Goal: Information Seeking & Learning: Learn about a topic

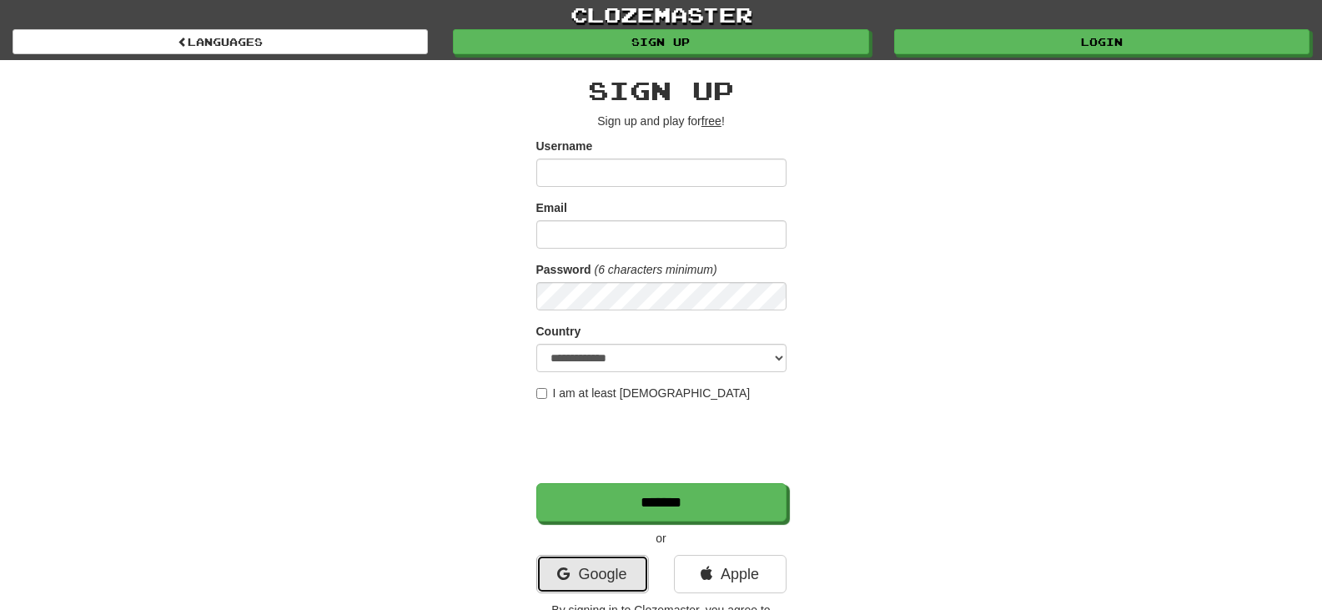
click at [541, 577] on link "Google" at bounding box center [592, 574] width 113 height 38
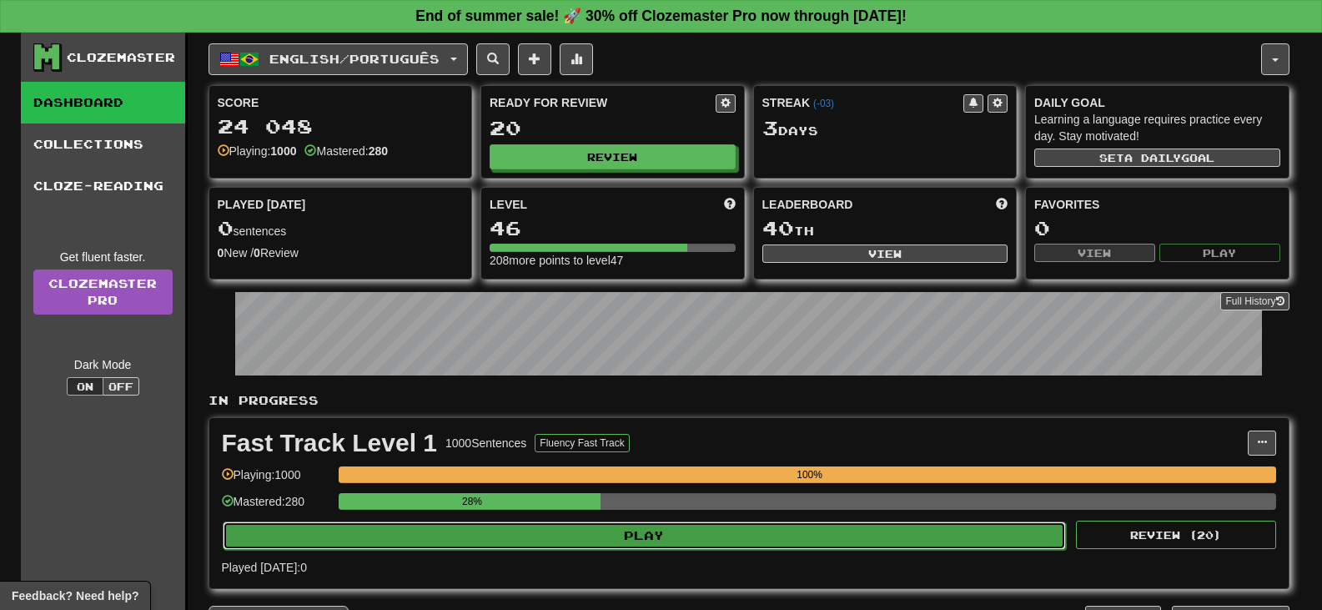
click at [365, 537] on button "Play" at bounding box center [645, 535] width 844 height 28
select select "**"
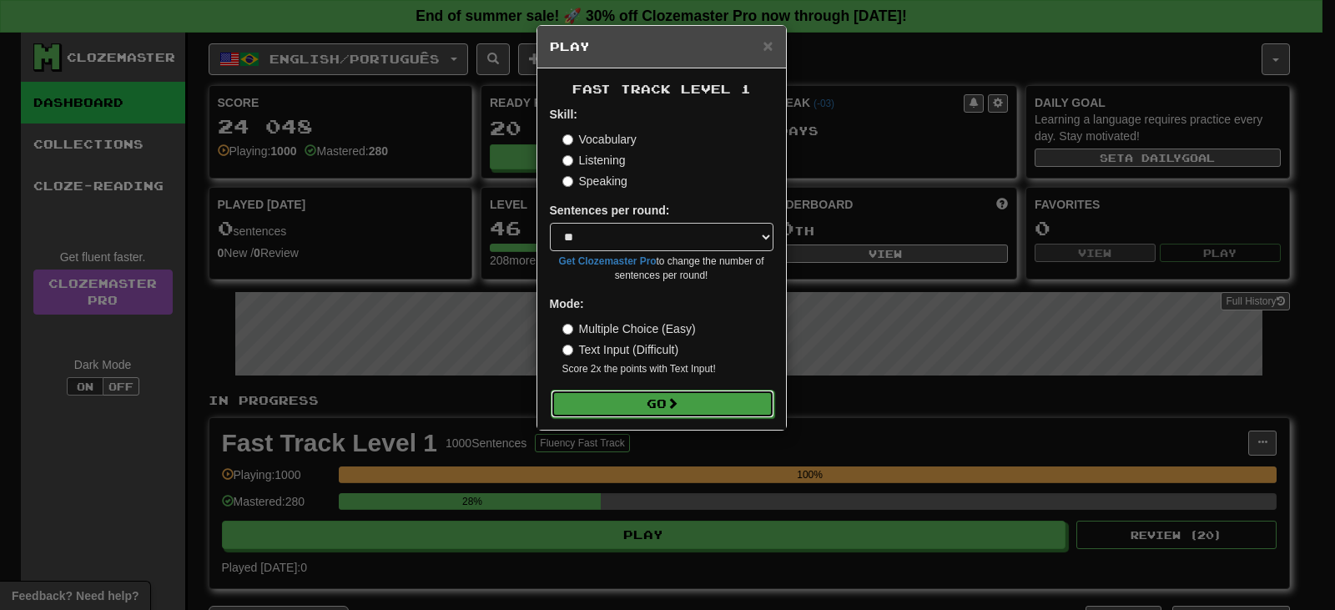
click at [563, 410] on button "Go" at bounding box center [663, 404] width 224 height 28
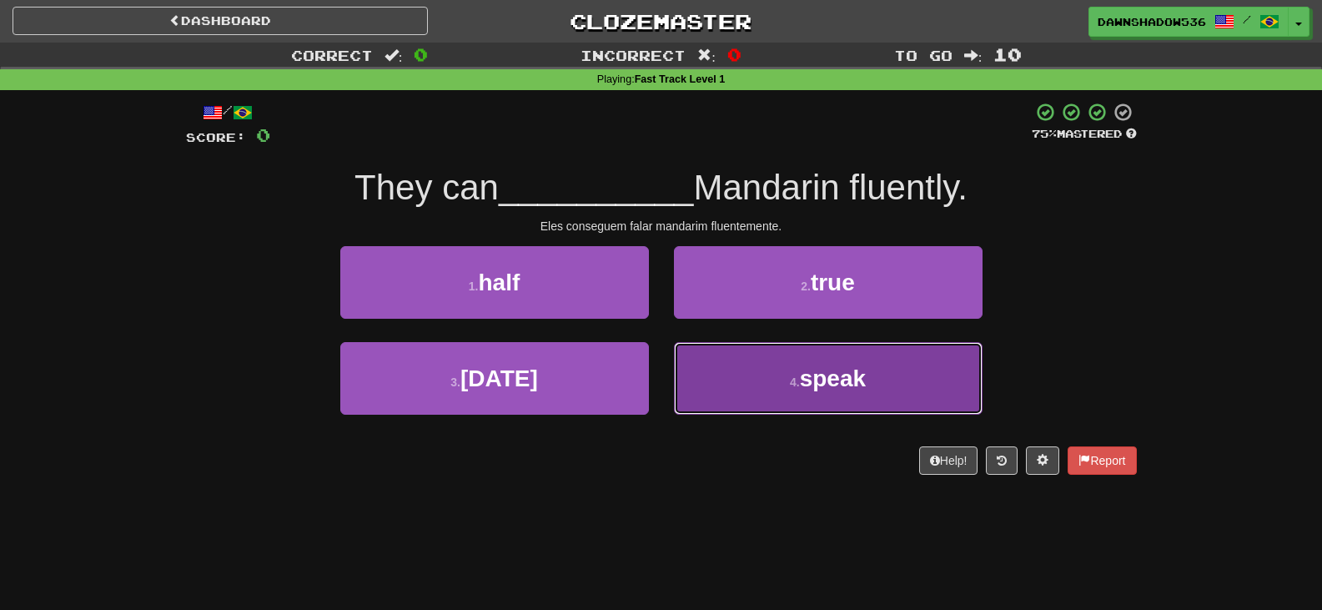
click at [732, 387] on button "4 . speak" at bounding box center [828, 378] width 309 height 73
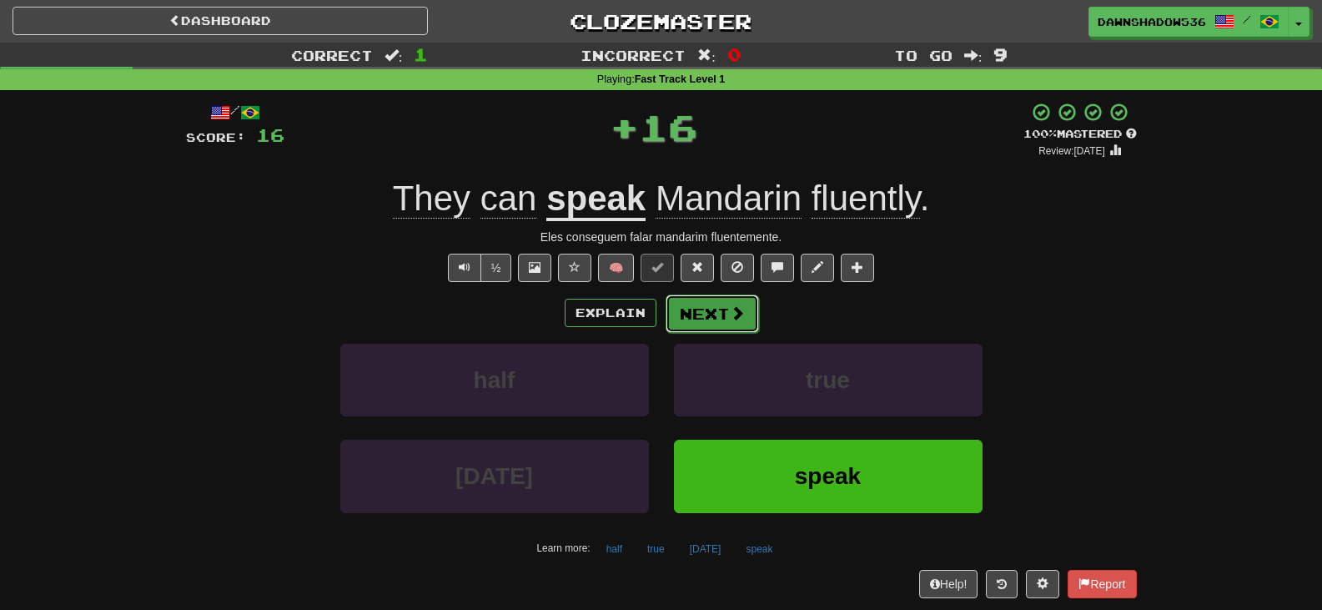
click at [717, 310] on button "Next" at bounding box center [712, 314] width 93 height 38
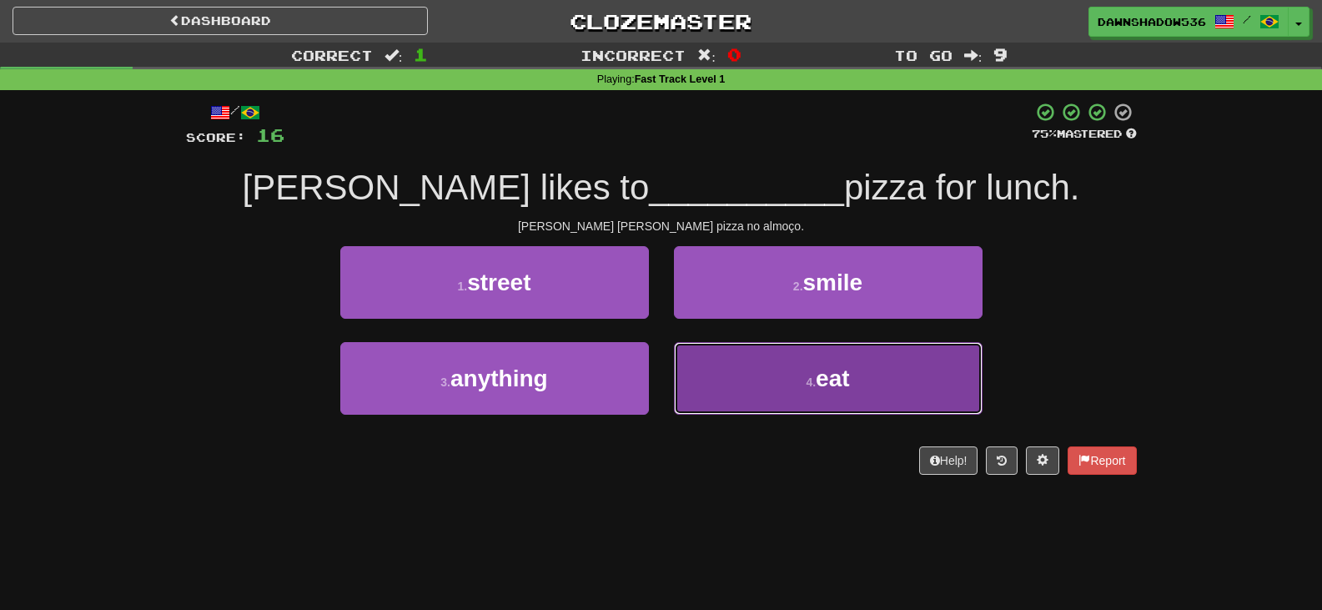
click at [756, 406] on button "4 . eat" at bounding box center [828, 378] width 309 height 73
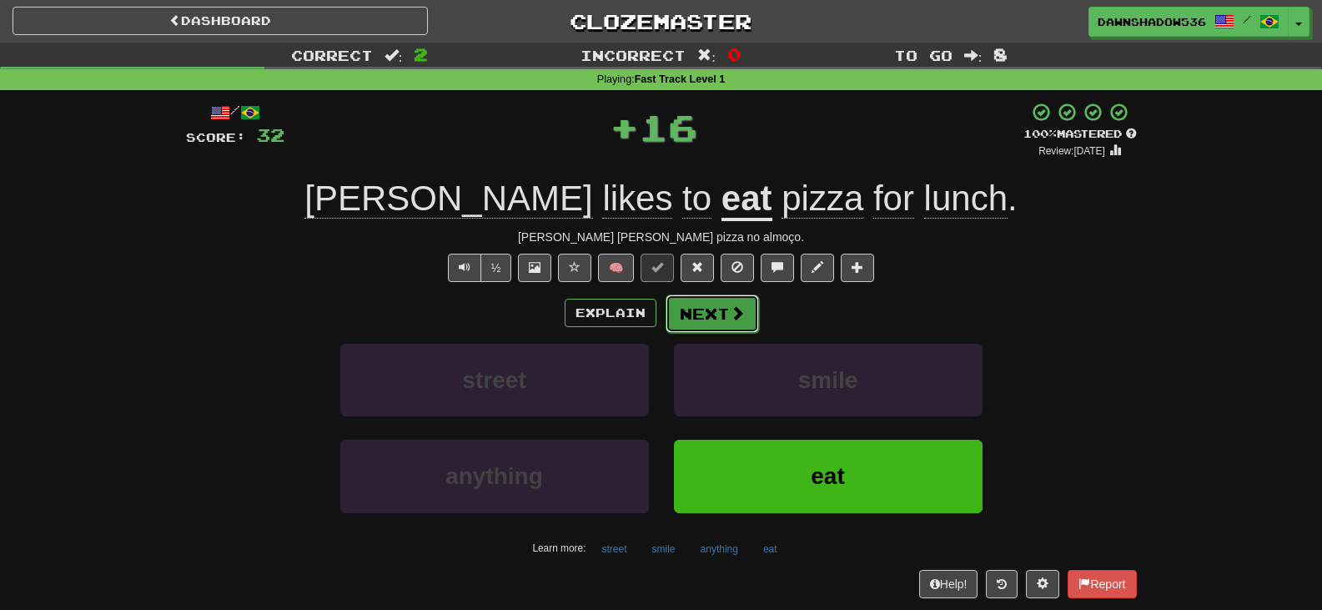
click at [703, 309] on button "Next" at bounding box center [712, 314] width 93 height 38
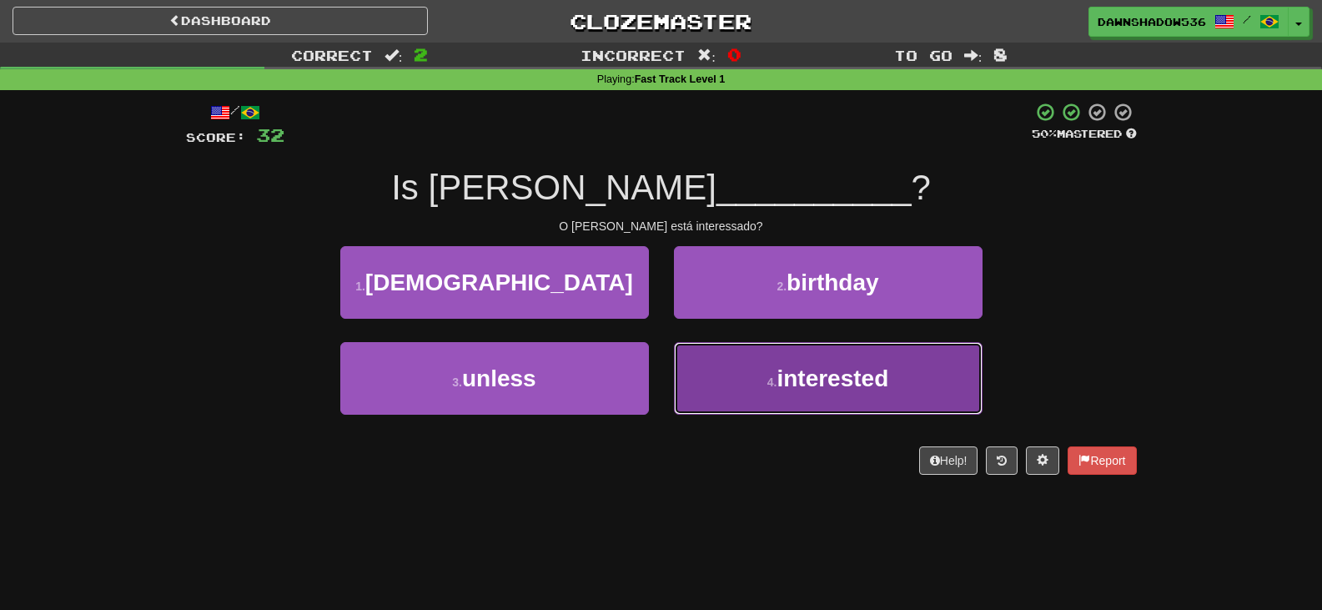
click at [716, 374] on button "4 . interested" at bounding box center [828, 378] width 309 height 73
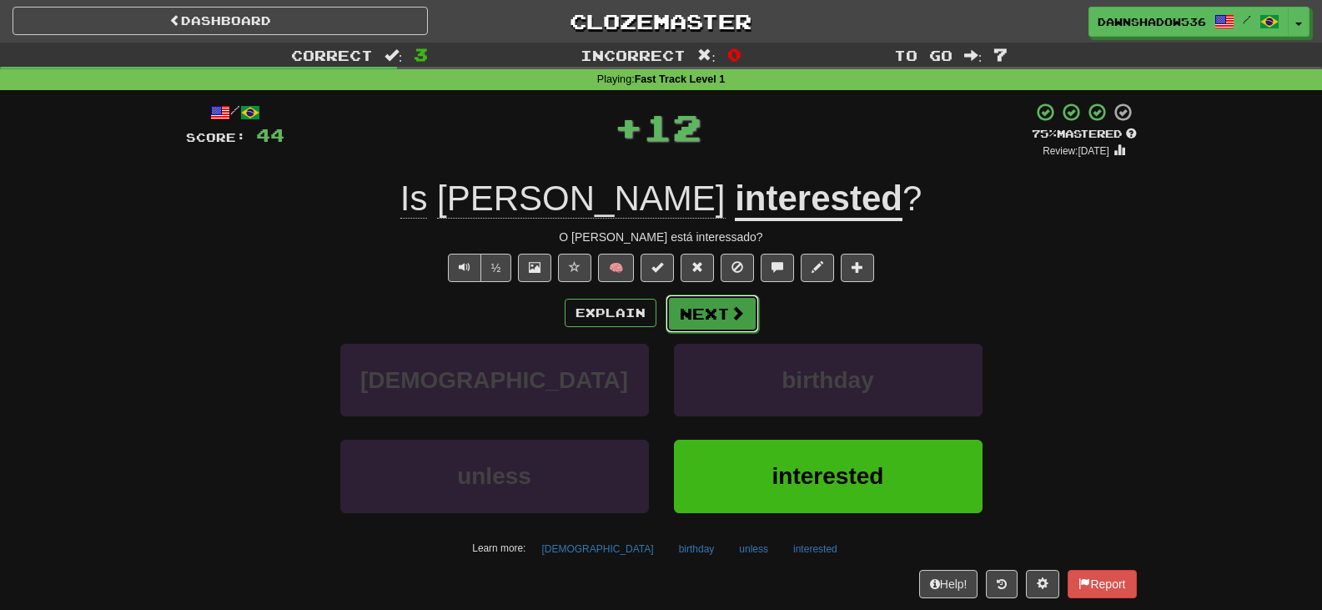
click at [702, 322] on button "Next" at bounding box center [712, 314] width 93 height 38
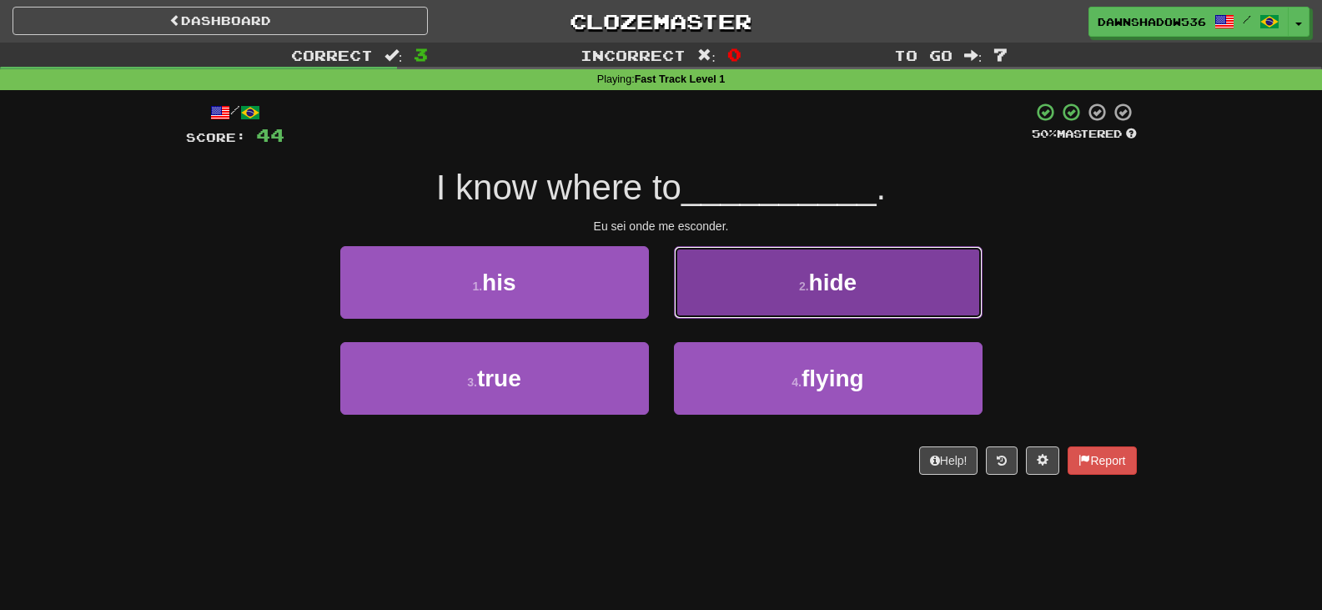
click at [773, 268] on button "2 . hide" at bounding box center [828, 282] width 309 height 73
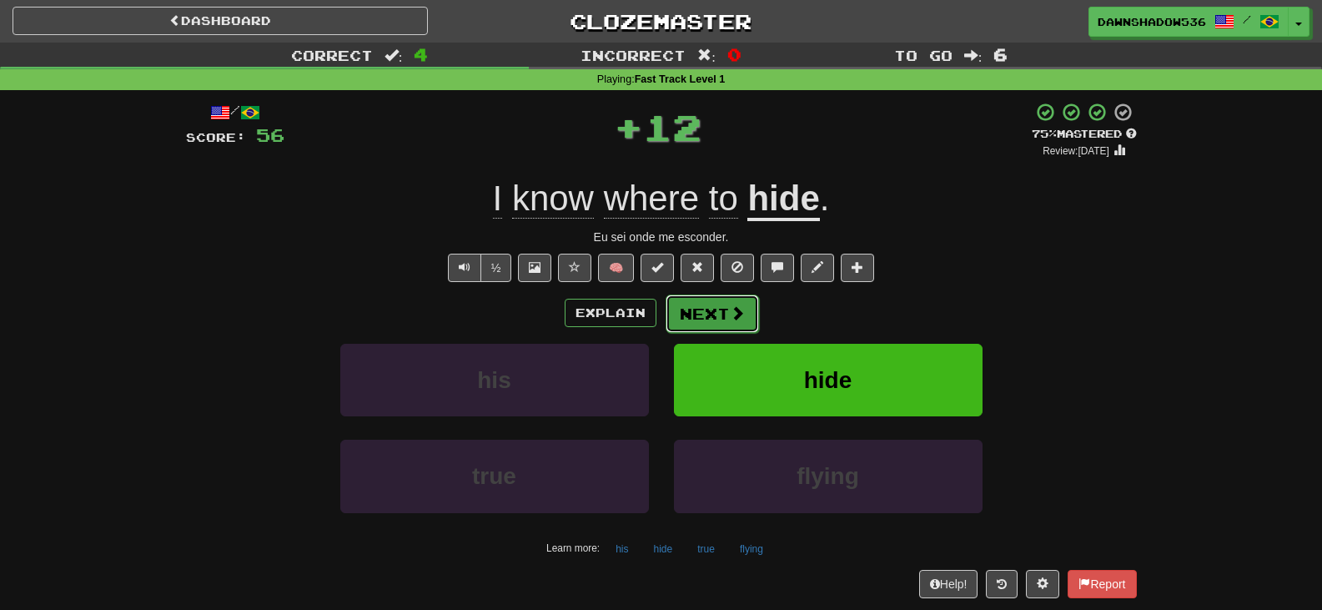
click at [730, 306] on span at bounding box center [737, 312] width 15 height 15
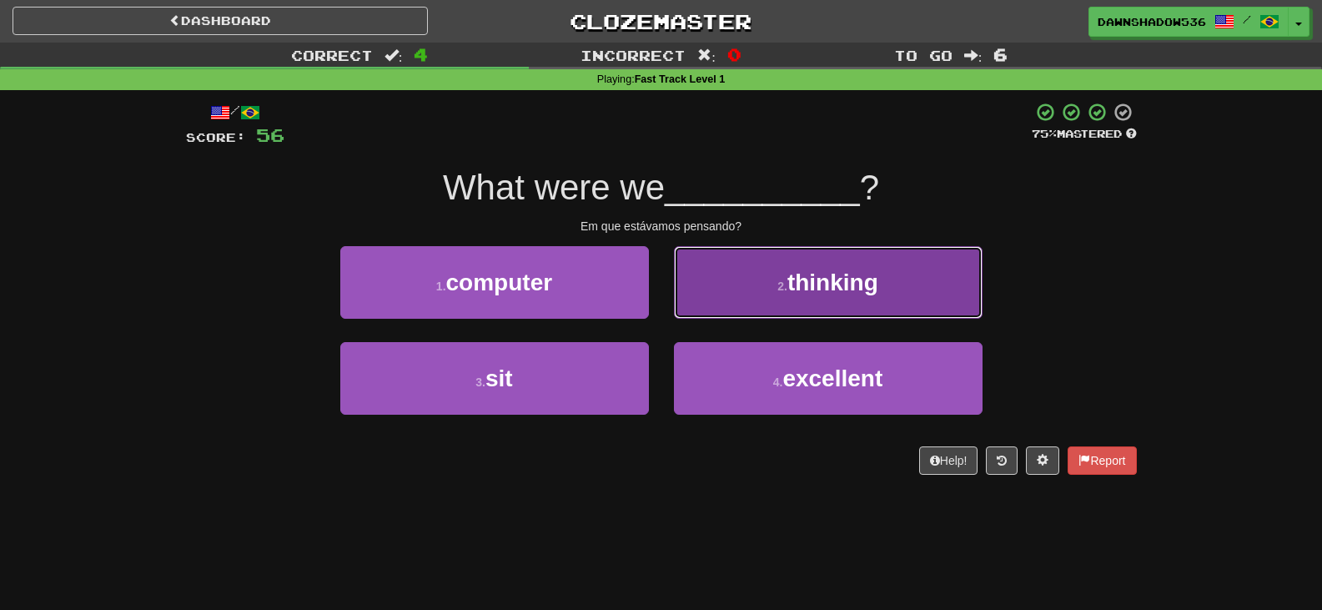
click at [803, 306] on button "2 . thinking" at bounding box center [828, 282] width 309 height 73
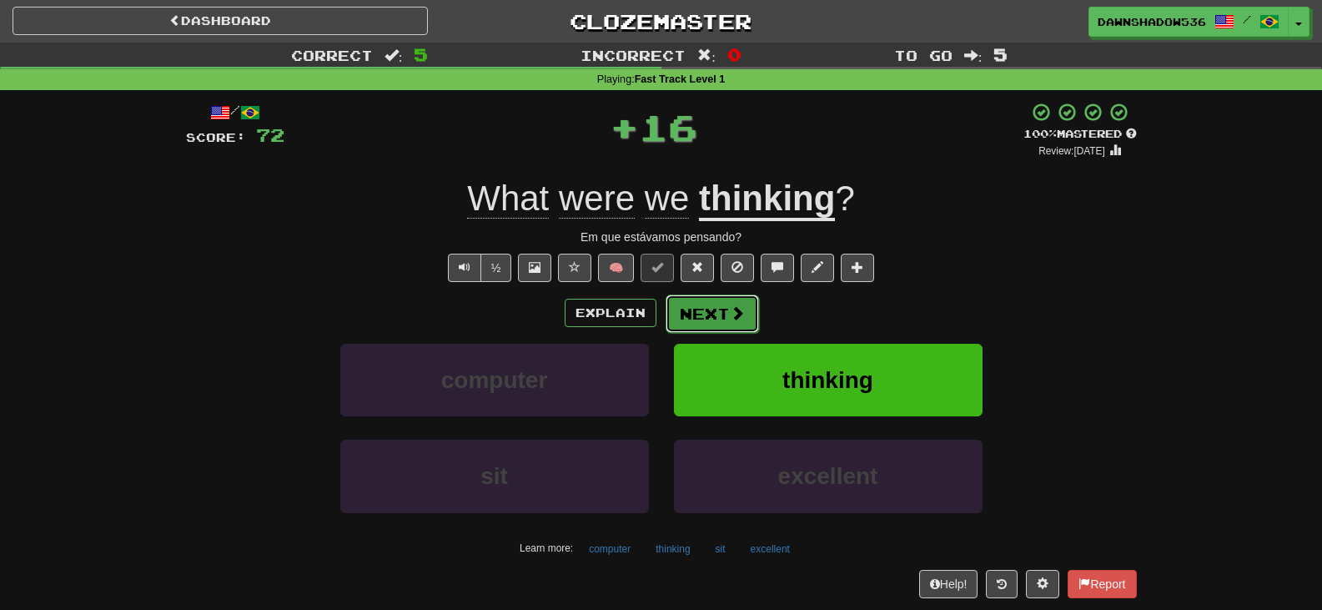
click at [723, 312] on button "Next" at bounding box center [712, 314] width 93 height 38
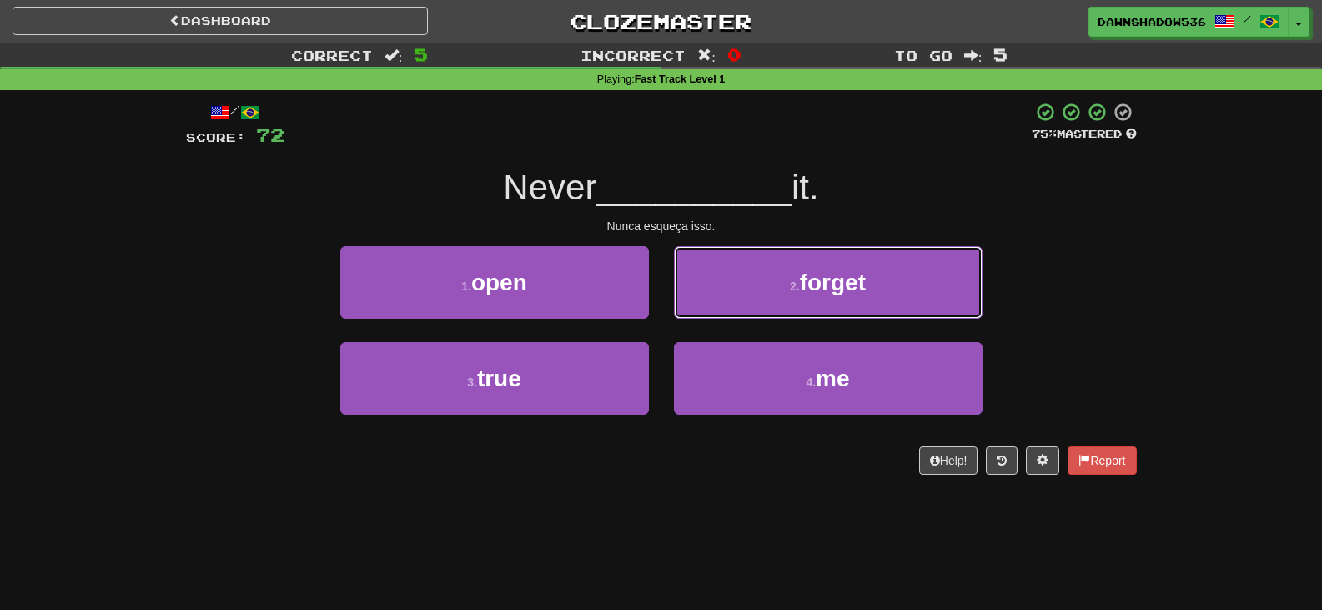
click at [723, 312] on button "2 . forget" at bounding box center [828, 282] width 309 height 73
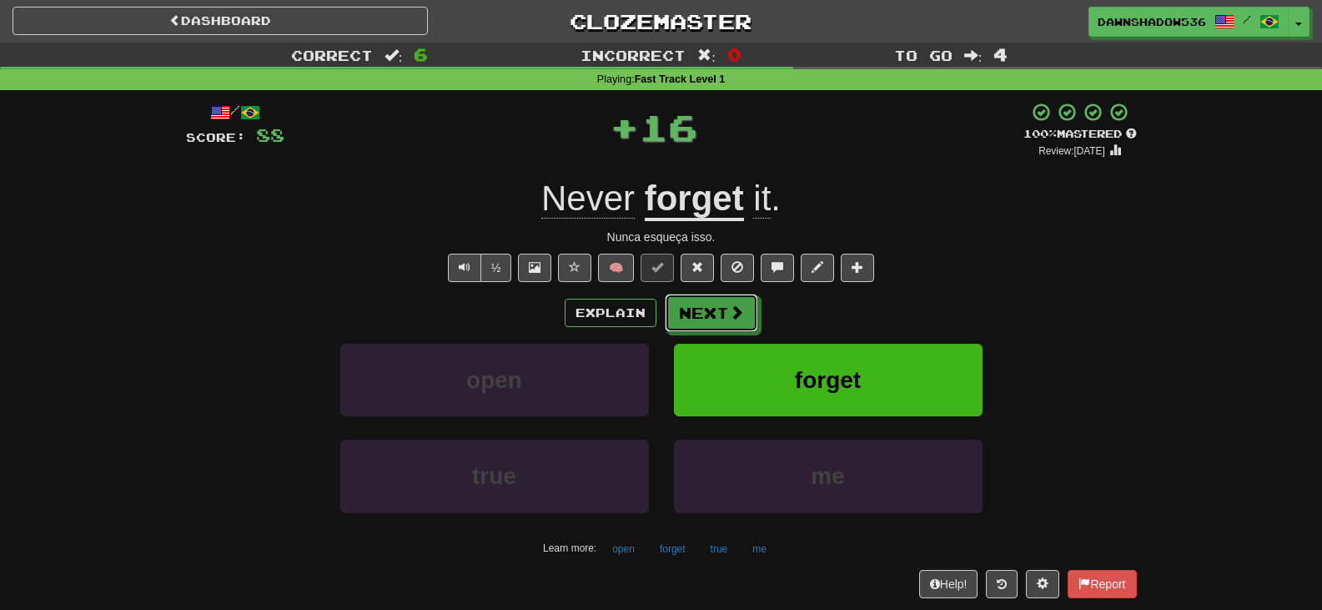
click at [723, 312] on button "Next" at bounding box center [711, 313] width 93 height 38
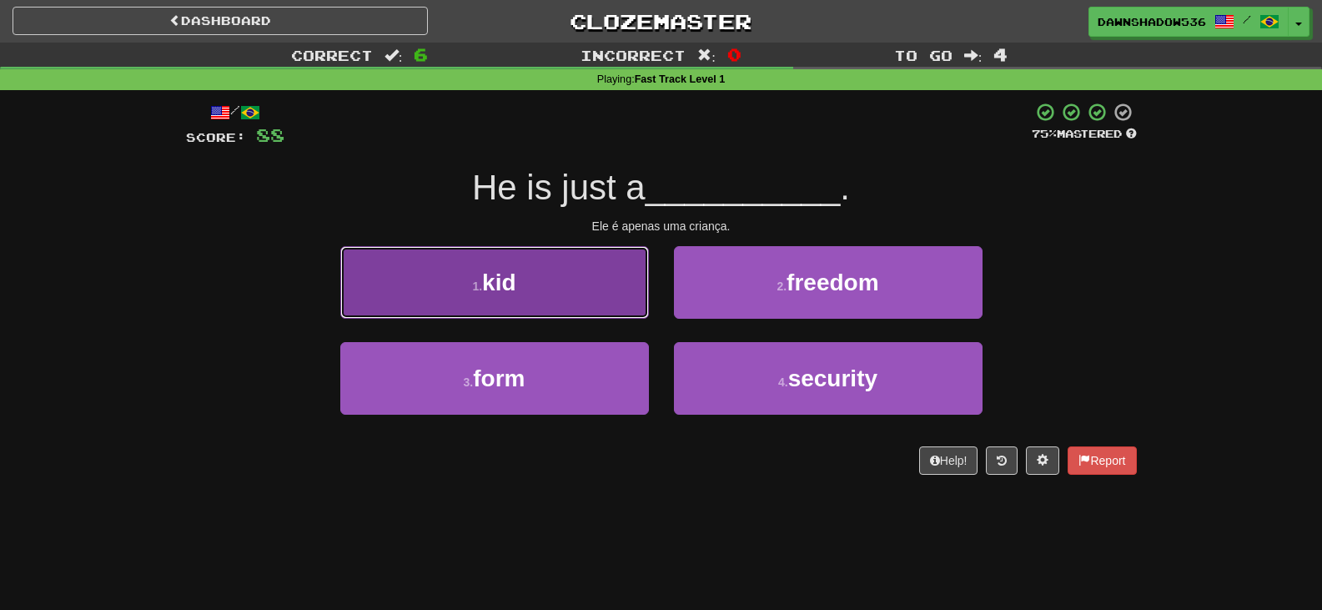
click at [535, 296] on button "1 . kid" at bounding box center [494, 282] width 309 height 73
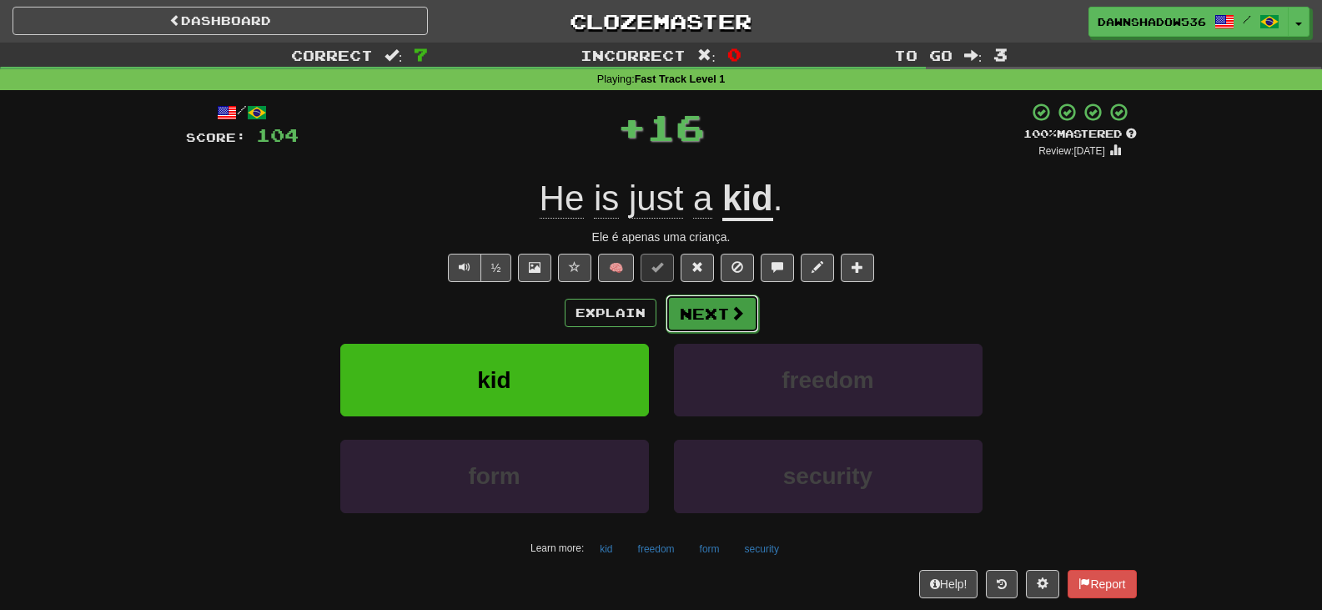
click at [707, 304] on button "Next" at bounding box center [712, 314] width 93 height 38
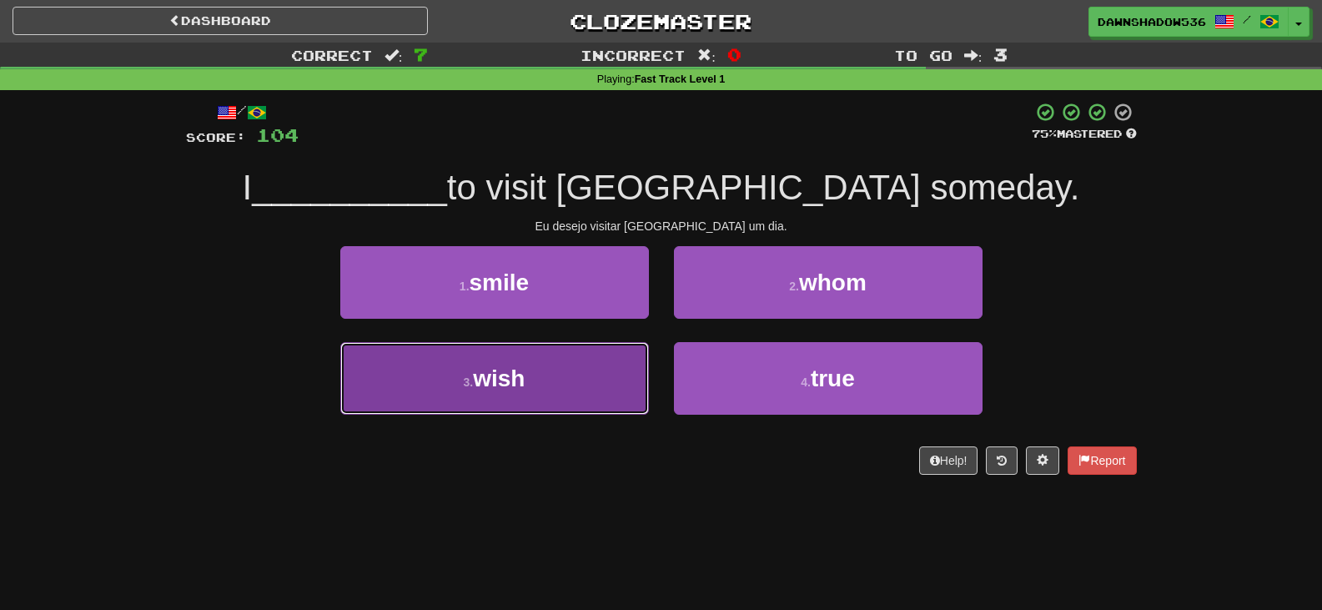
click at [613, 385] on button "3 . wish" at bounding box center [494, 378] width 309 height 73
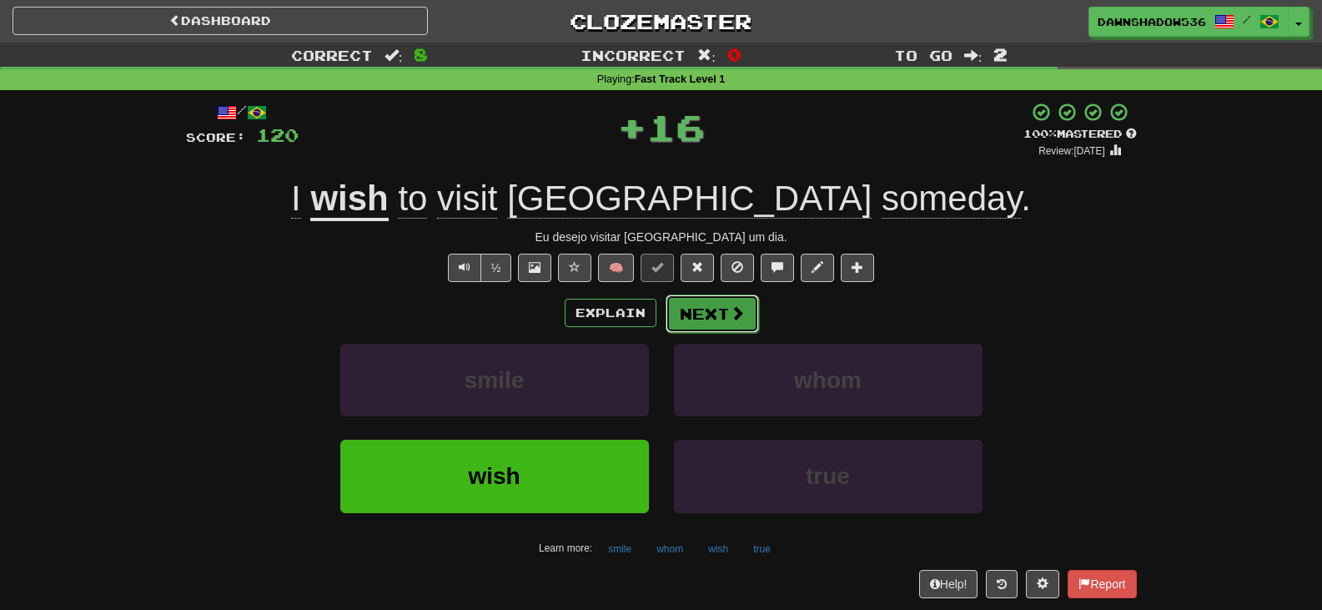
click at [679, 324] on button "Next" at bounding box center [712, 314] width 93 height 38
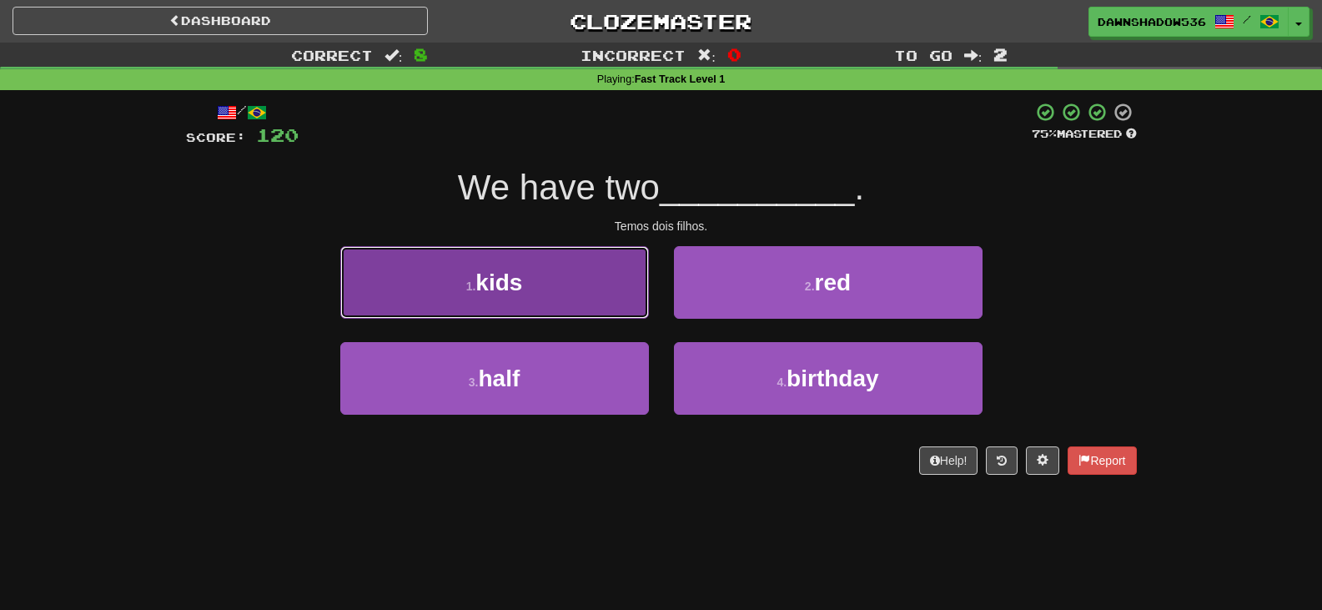
click at [567, 306] on button "1 . kids" at bounding box center [494, 282] width 309 height 73
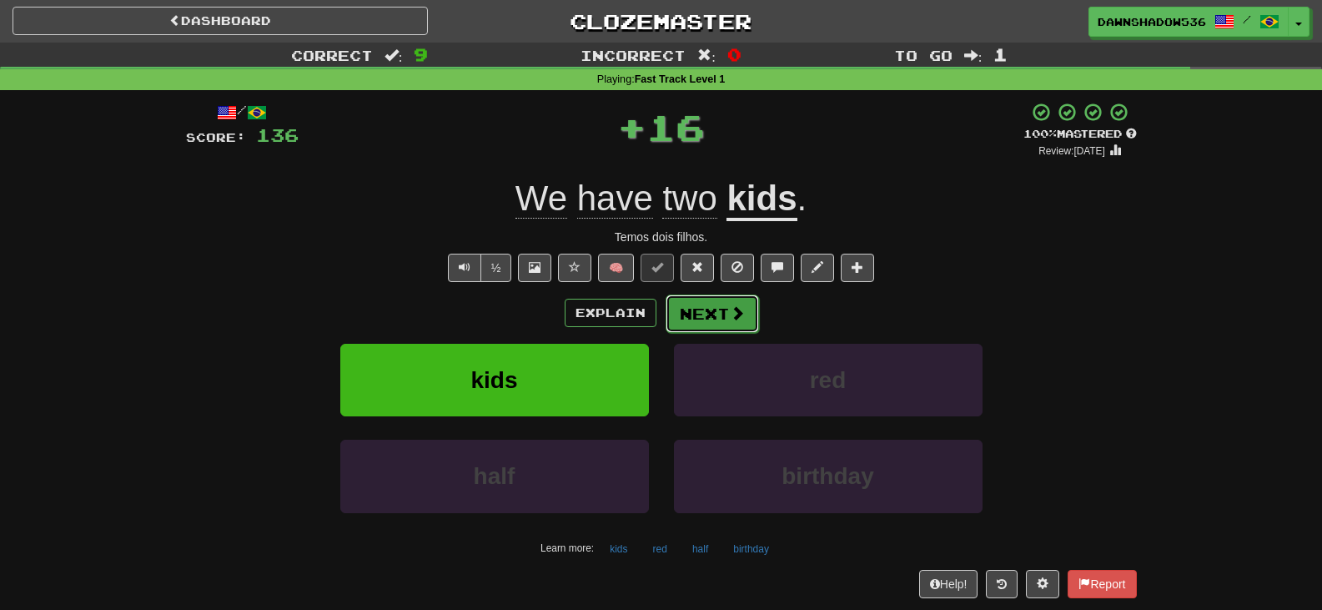
click at [743, 314] on span at bounding box center [737, 312] width 15 height 15
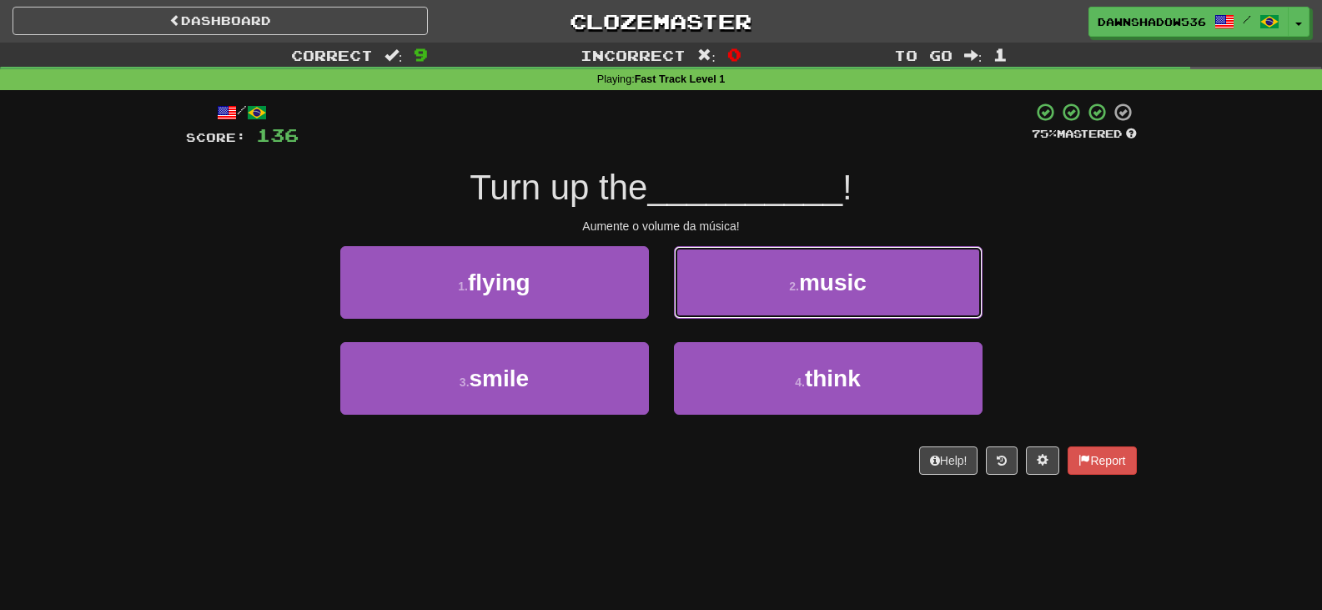
click at [743, 314] on button "2 . music" at bounding box center [828, 282] width 309 height 73
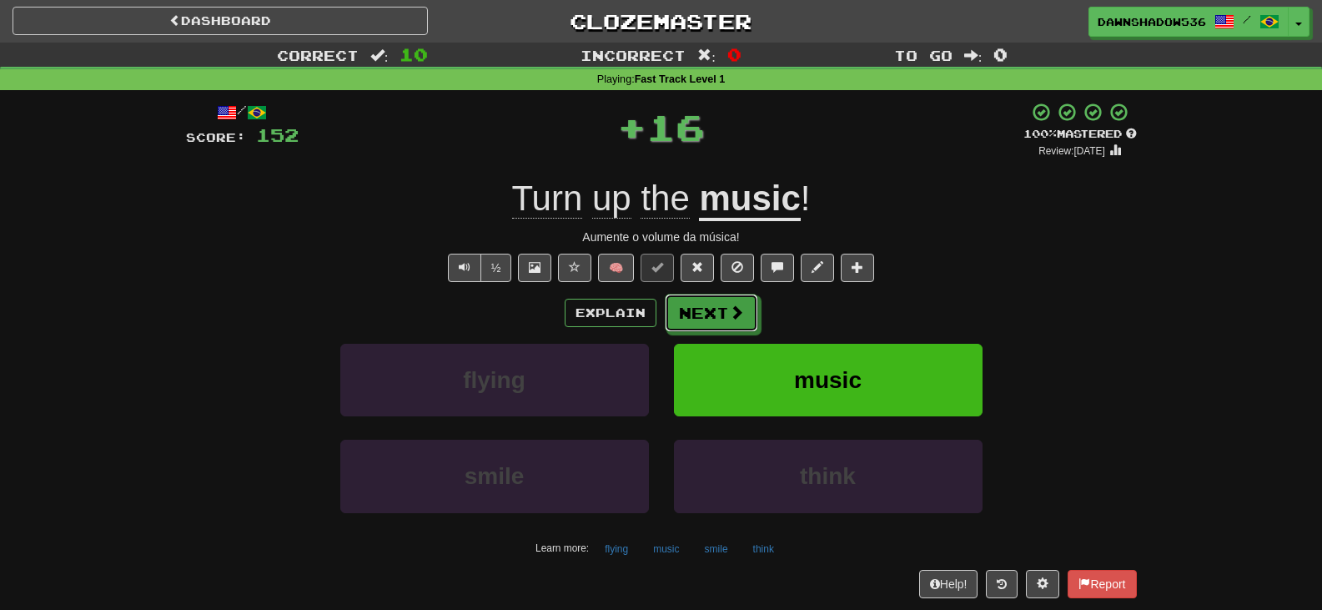
click at [743, 314] on span at bounding box center [736, 312] width 15 height 15
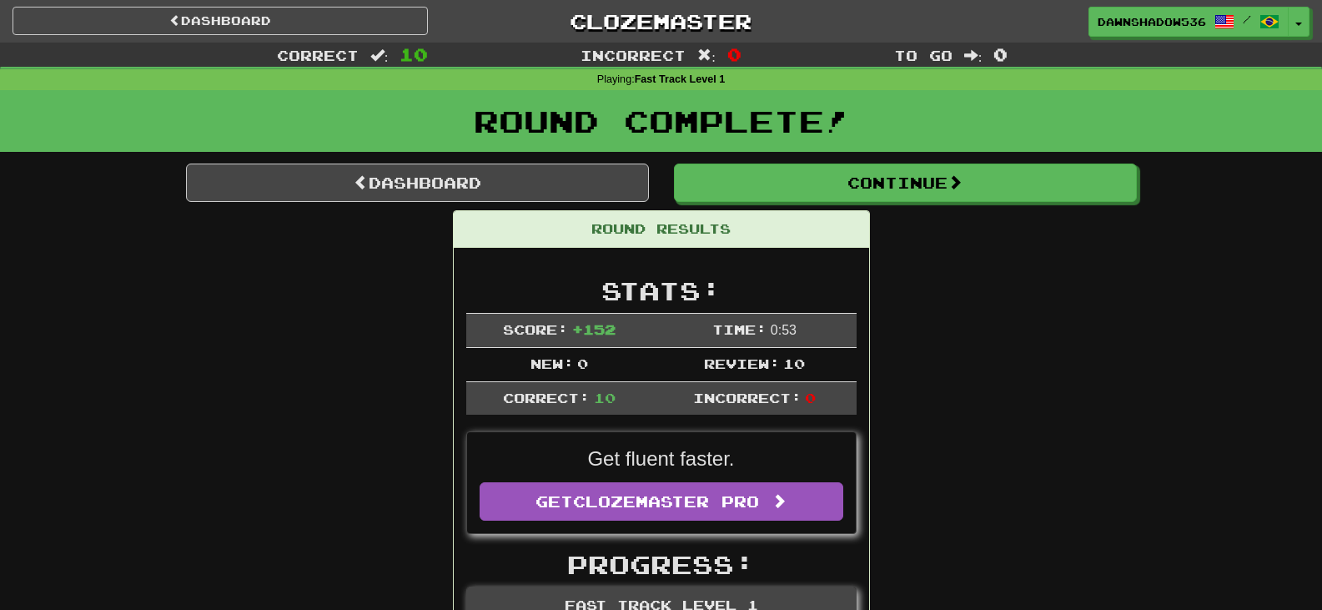
click at [692, 158] on div "Round Complete!" at bounding box center [661, 126] width 1322 height 73
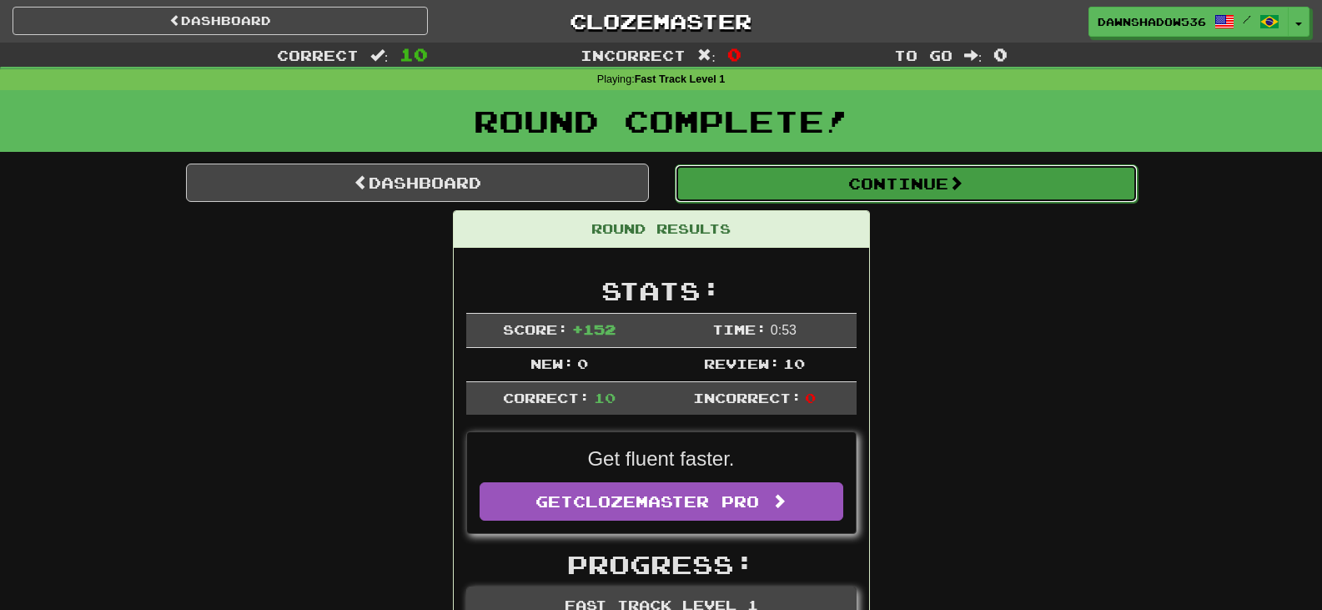
click at [697, 175] on button "Continue" at bounding box center [906, 183] width 463 height 38
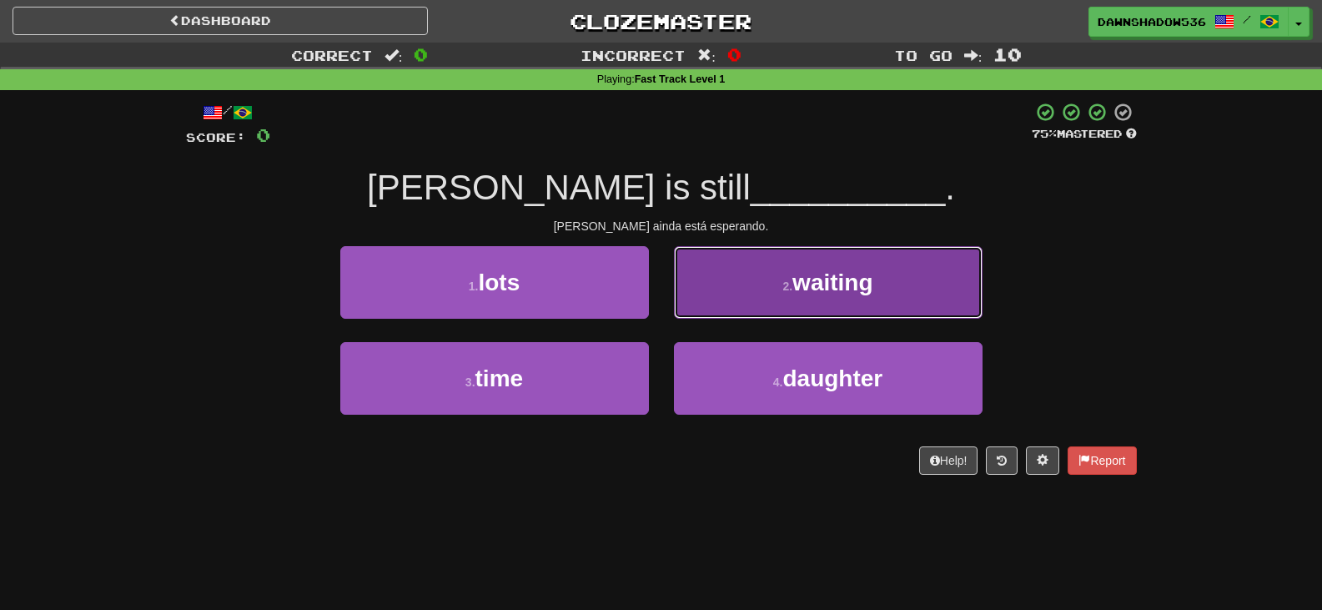
click at [745, 301] on button "2 . waiting" at bounding box center [828, 282] width 309 height 73
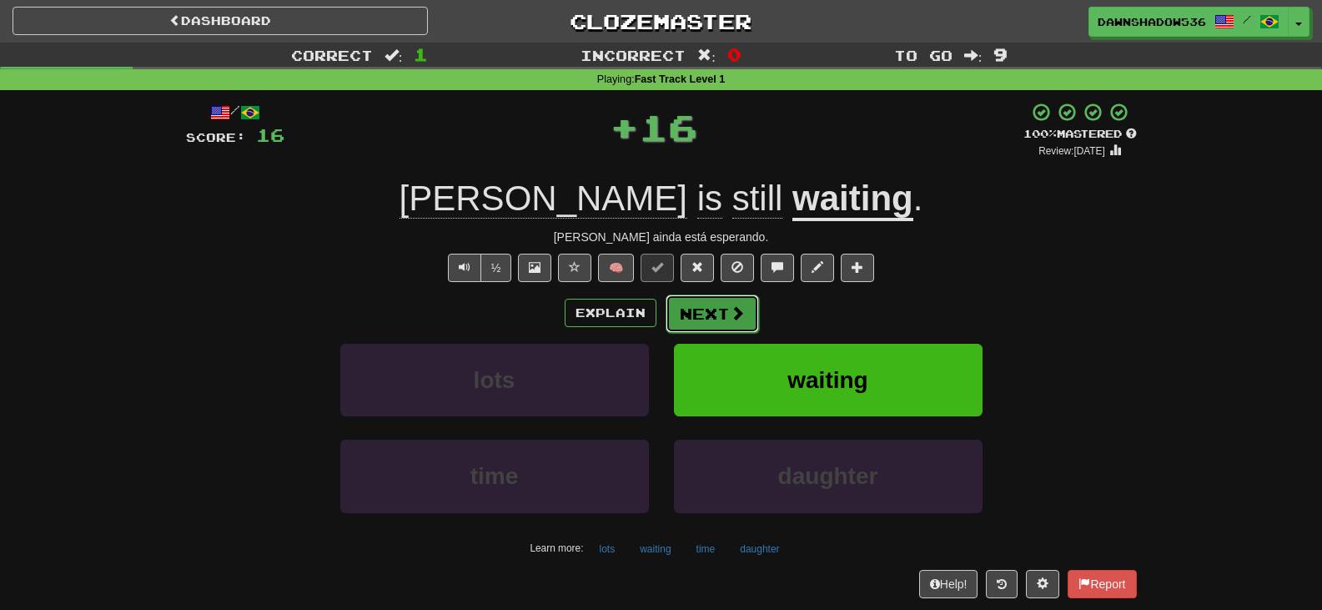
click at [743, 302] on button "Next" at bounding box center [712, 314] width 93 height 38
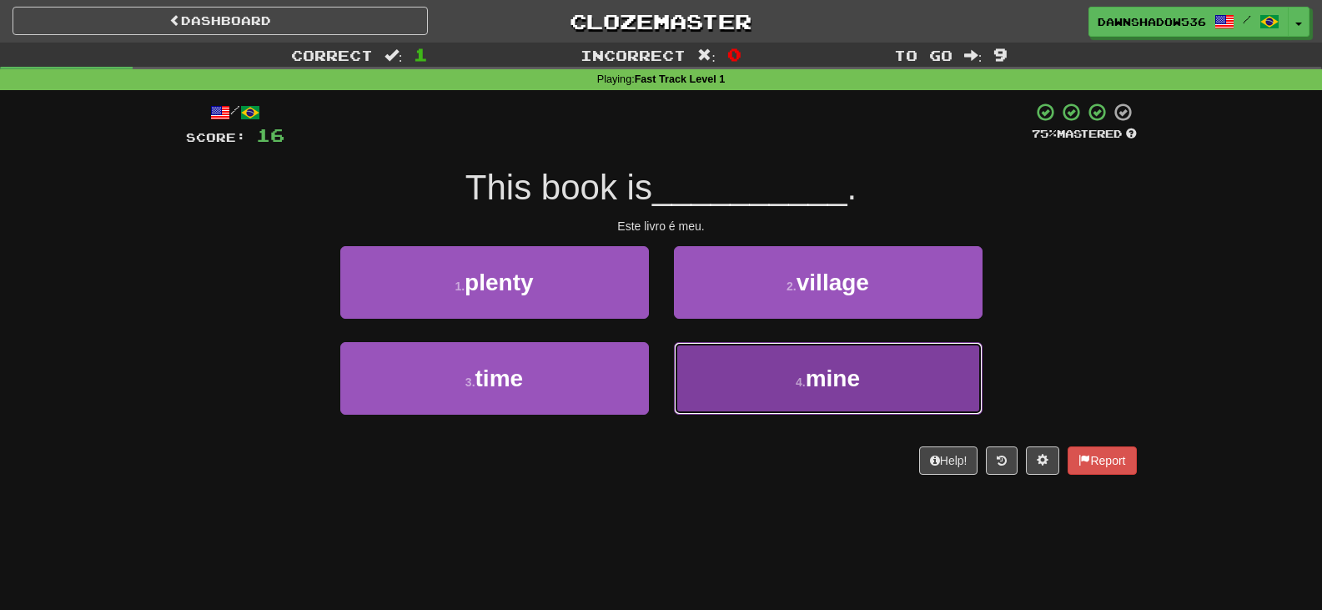
click at [710, 405] on button "4 . mine" at bounding box center [828, 378] width 309 height 73
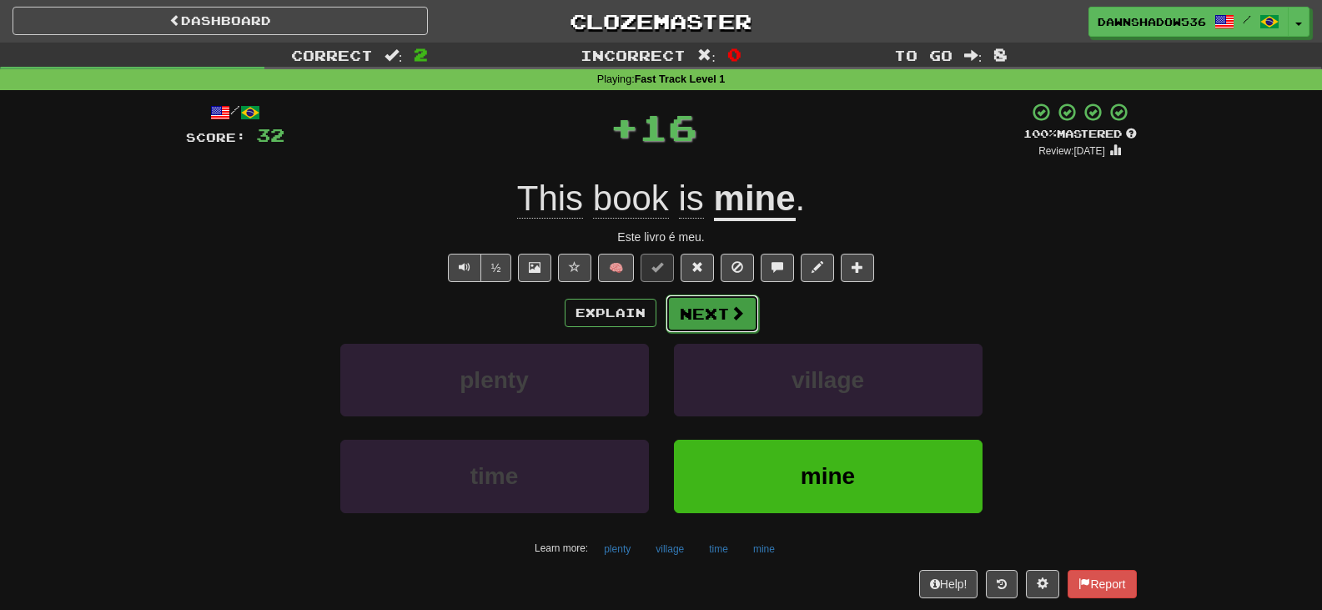
click at [682, 326] on button "Next" at bounding box center [712, 314] width 93 height 38
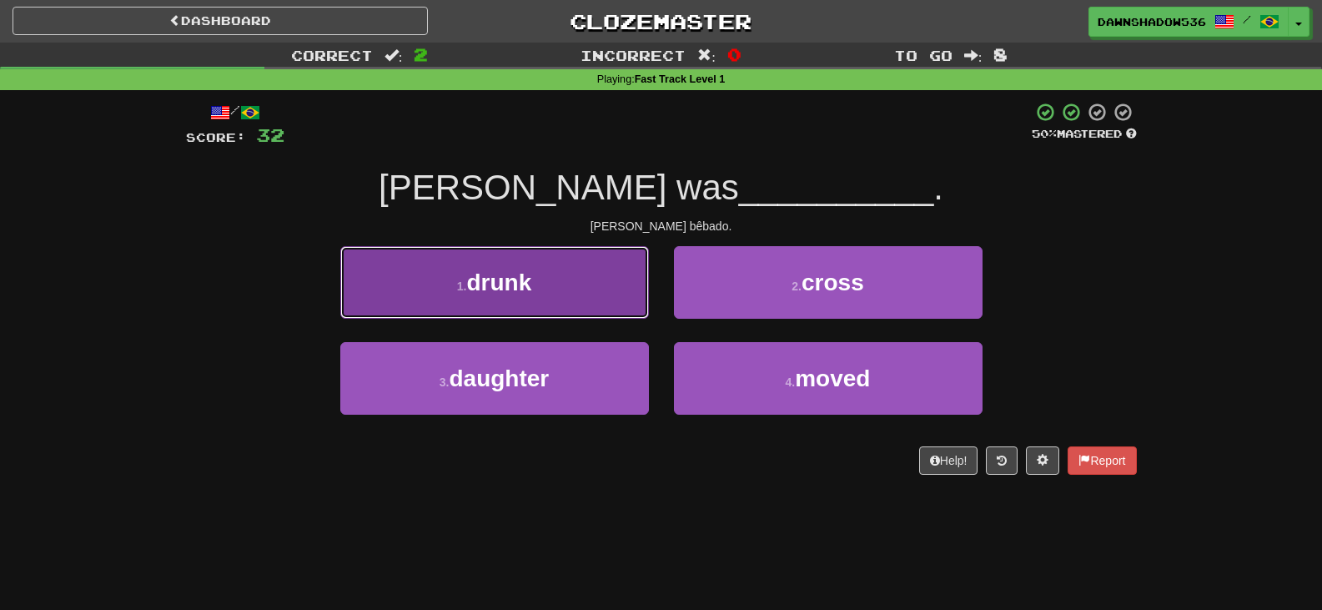
click at [581, 295] on button "1 . drunk" at bounding box center [494, 282] width 309 height 73
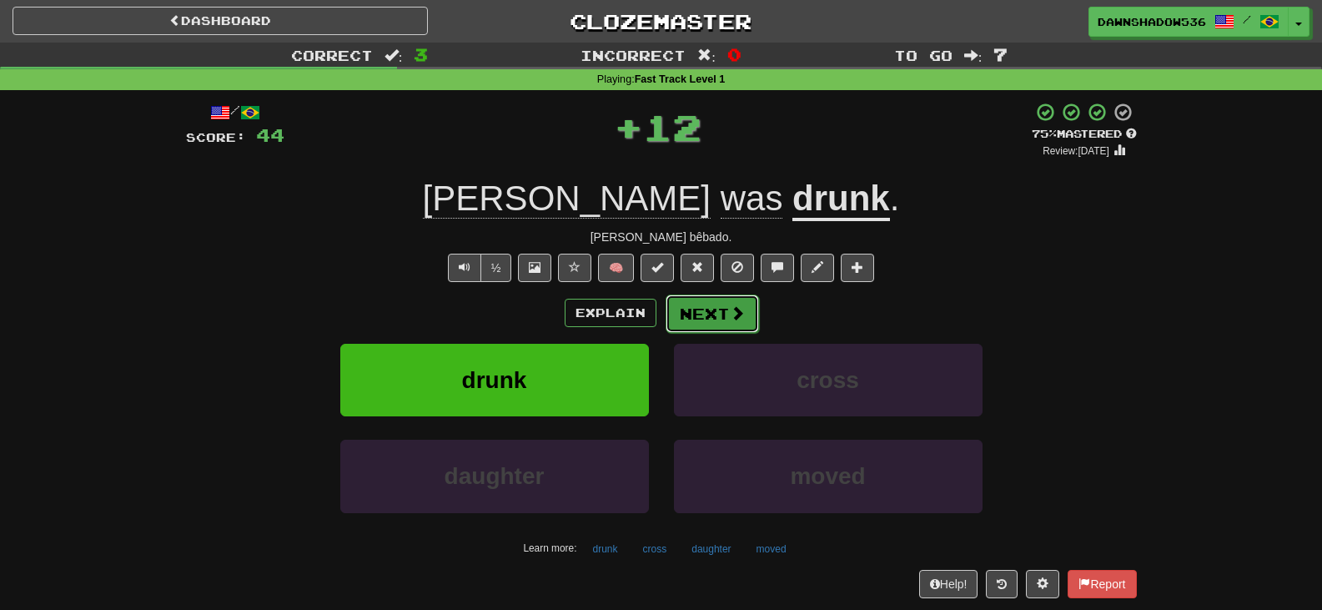
click at [696, 320] on button "Next" at bounding box center [712, 314] width 93 height 38
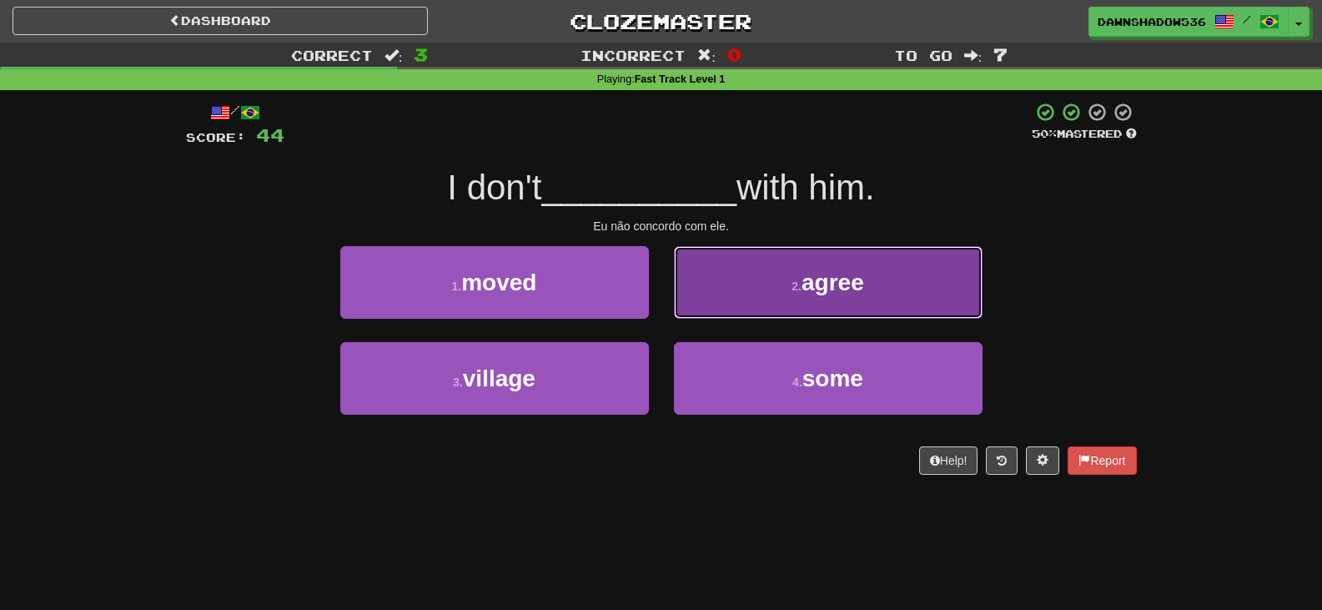
click at [704, 307] on button "2 . agree" at bounding box center [828, 282] width 309 height 73
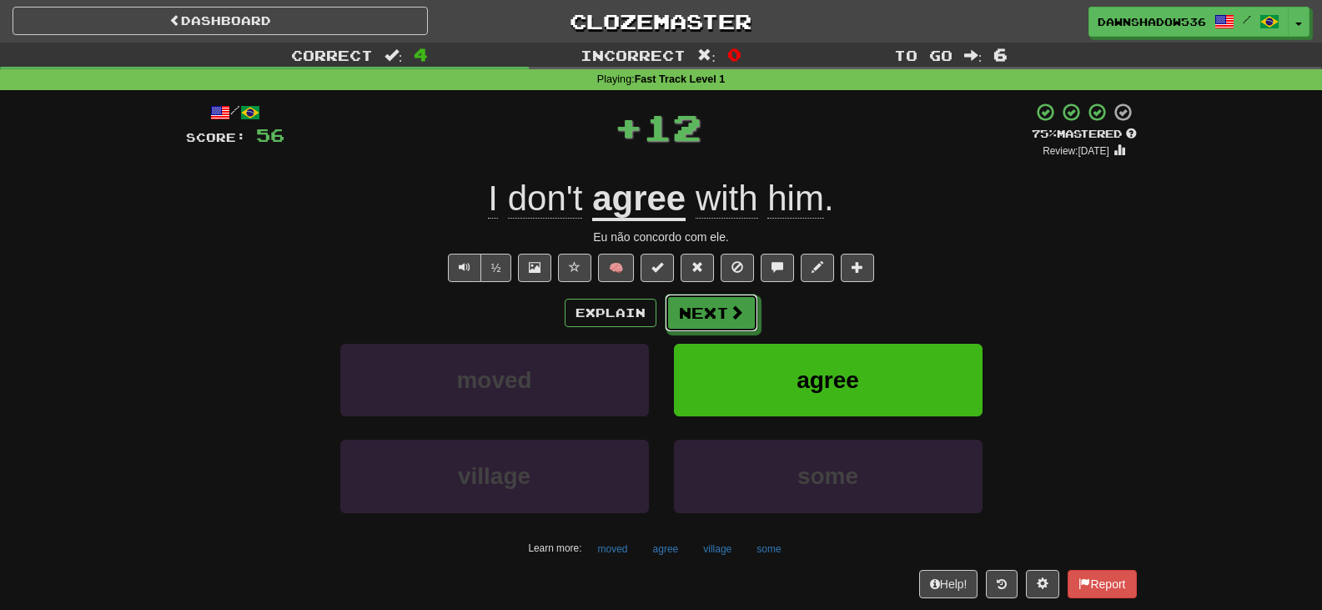
click at [704, 307] on button "Next" at bounding box center [711, 313] width 93 height 38
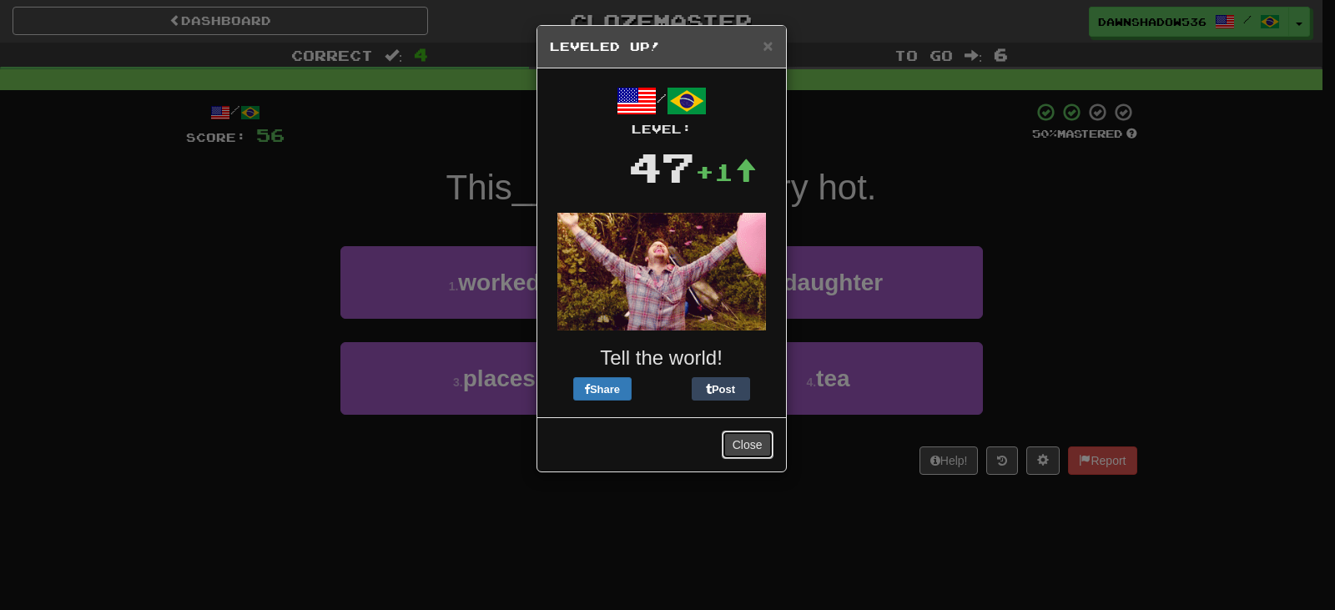
drag, startPoint x: 750, startPoint y: 456, endPoint x: 748, endPoint y: 446, distance: 11.1
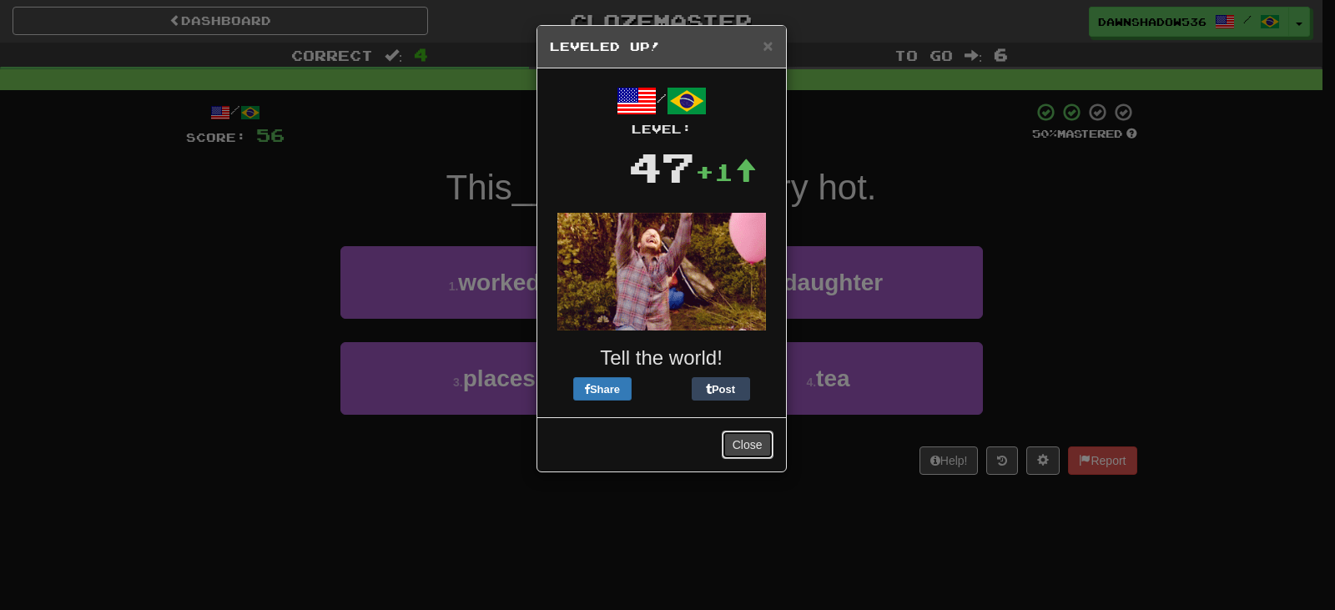
click at [750, 454] on button "Close" at bounding box center [748, 445] width 52 height 28
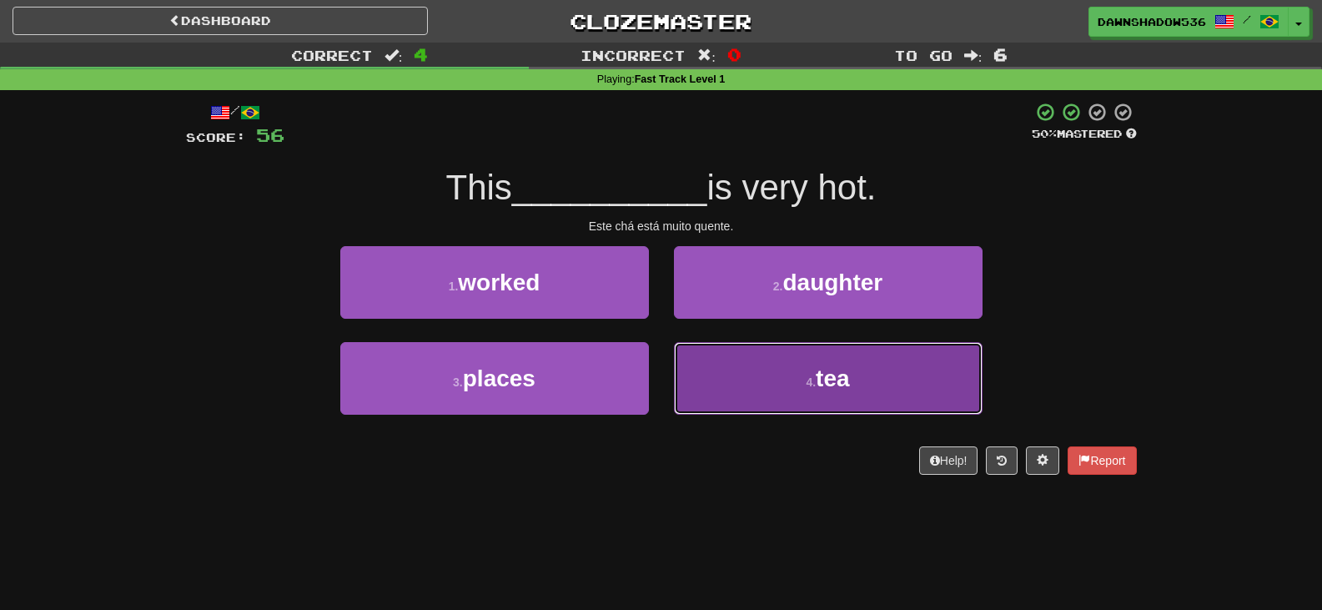
click at [744, 370] on button "4 . tea" at bounding box center [828, 378] width 309 height 73
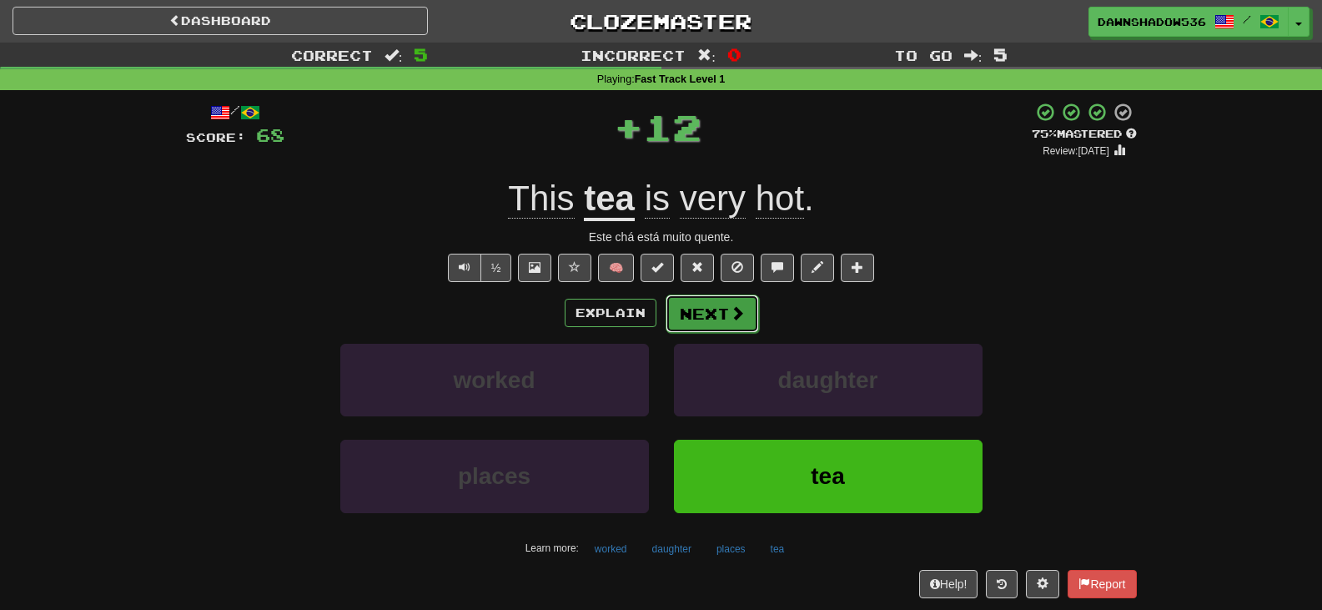
click at [706, 300] on button "Next" at bounding box center [712, 314] width 93 height 38
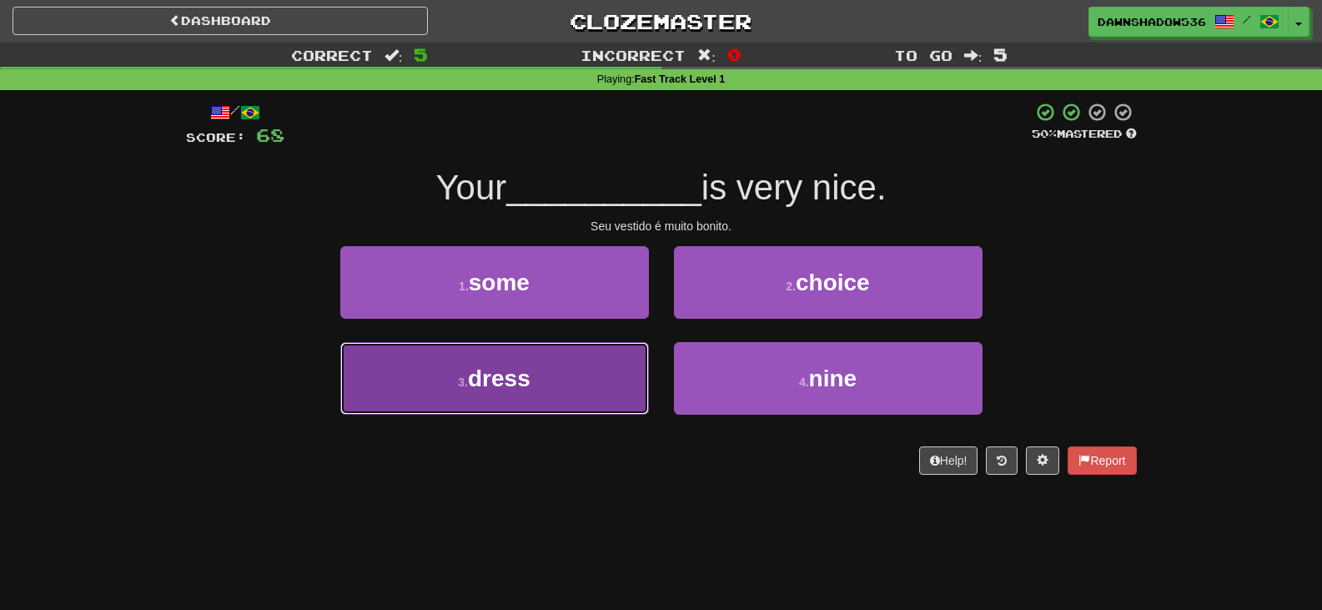
click at [573, 376] on button "3 . dress" at bounding box center [494, 378] width 309 height 73
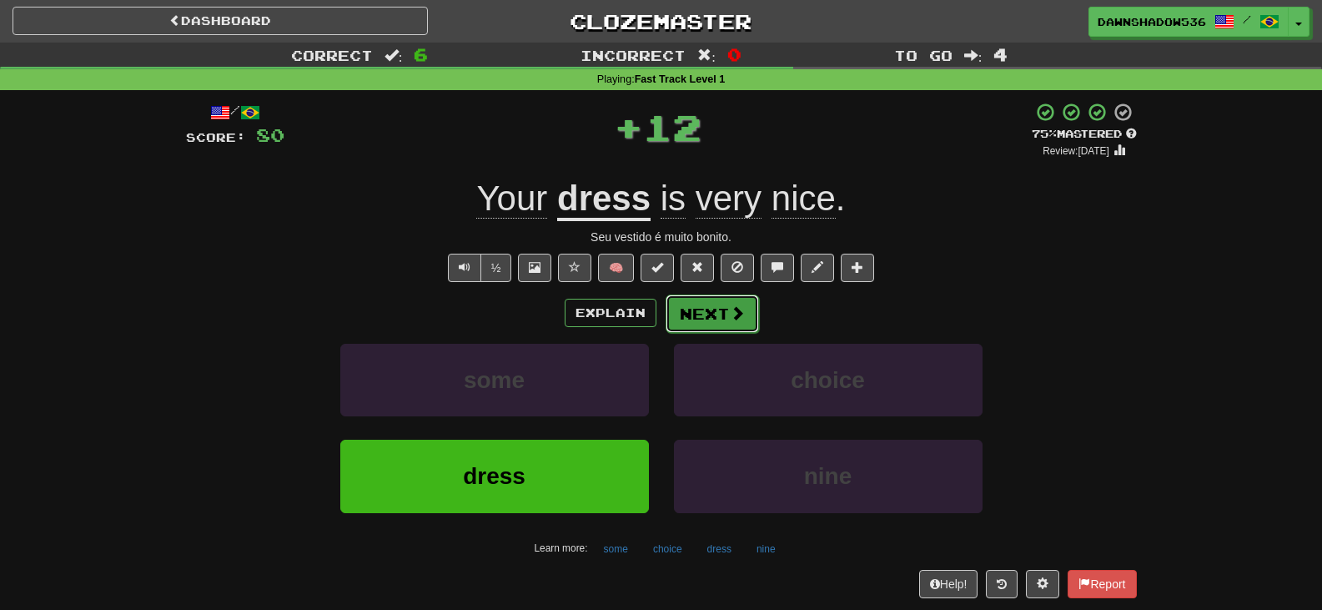
click at [707, 312] on button "Next" at bounding box center [712, 314] width 93 height 38
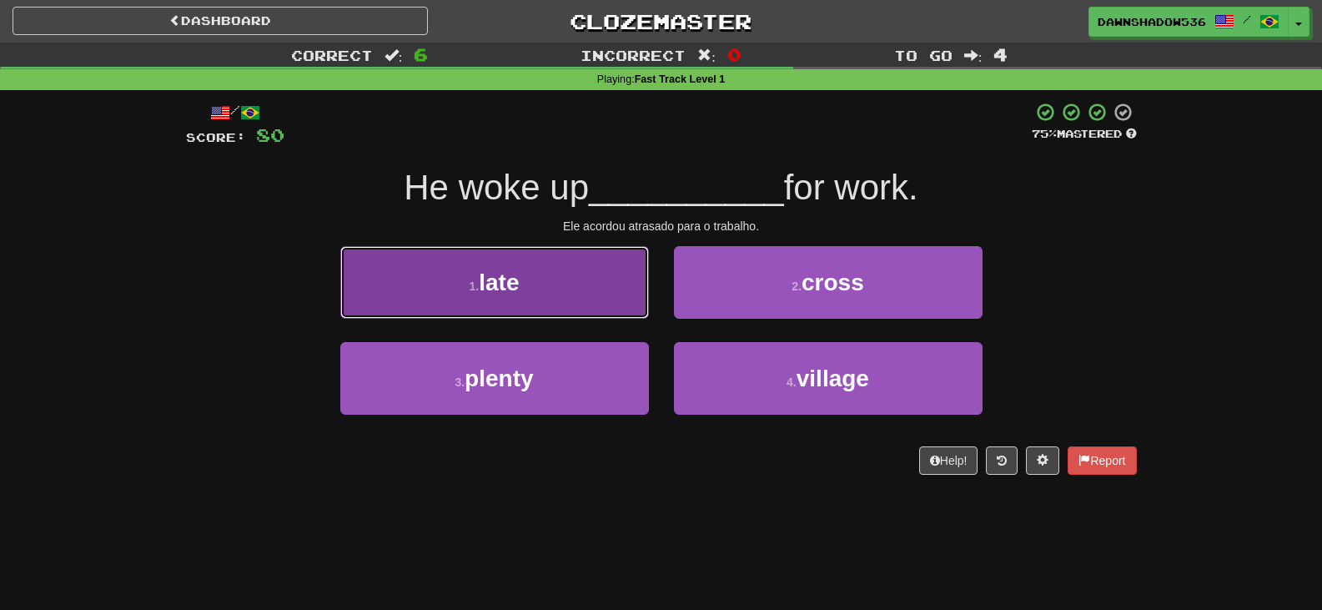
click at [595, 315] on button "1 . late" at bounding box center [494, 282] width 309 height 73
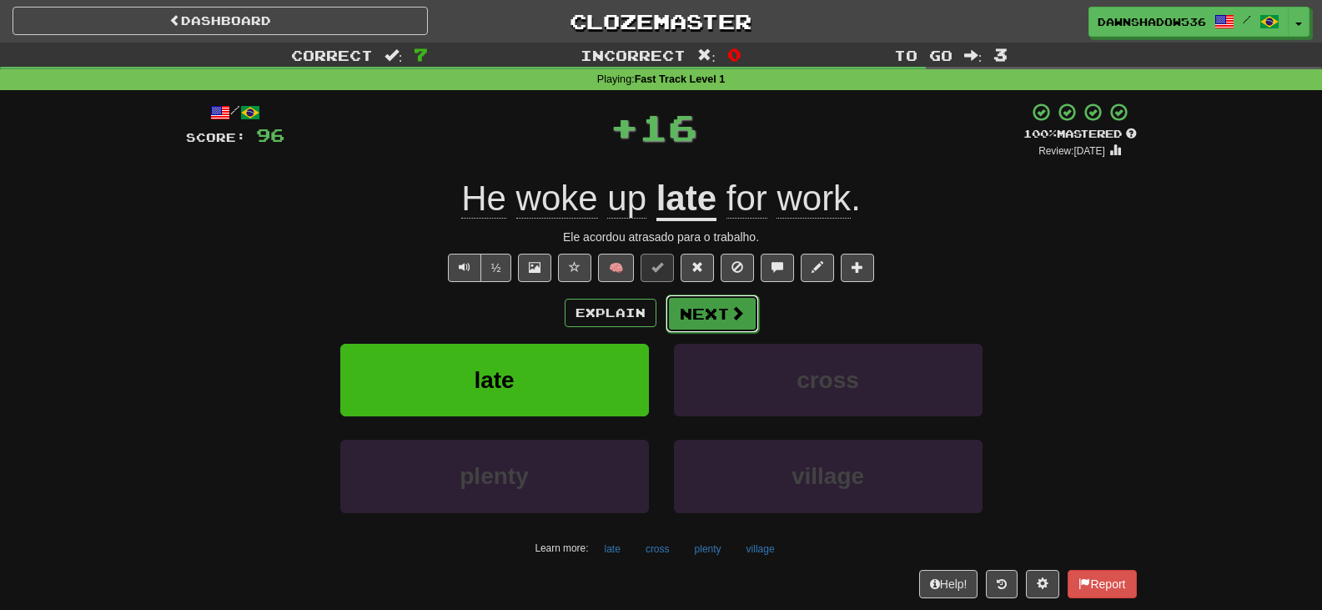
click at [687, 317] on button "Next" at bounding box center [712, 314] width 93 height 38
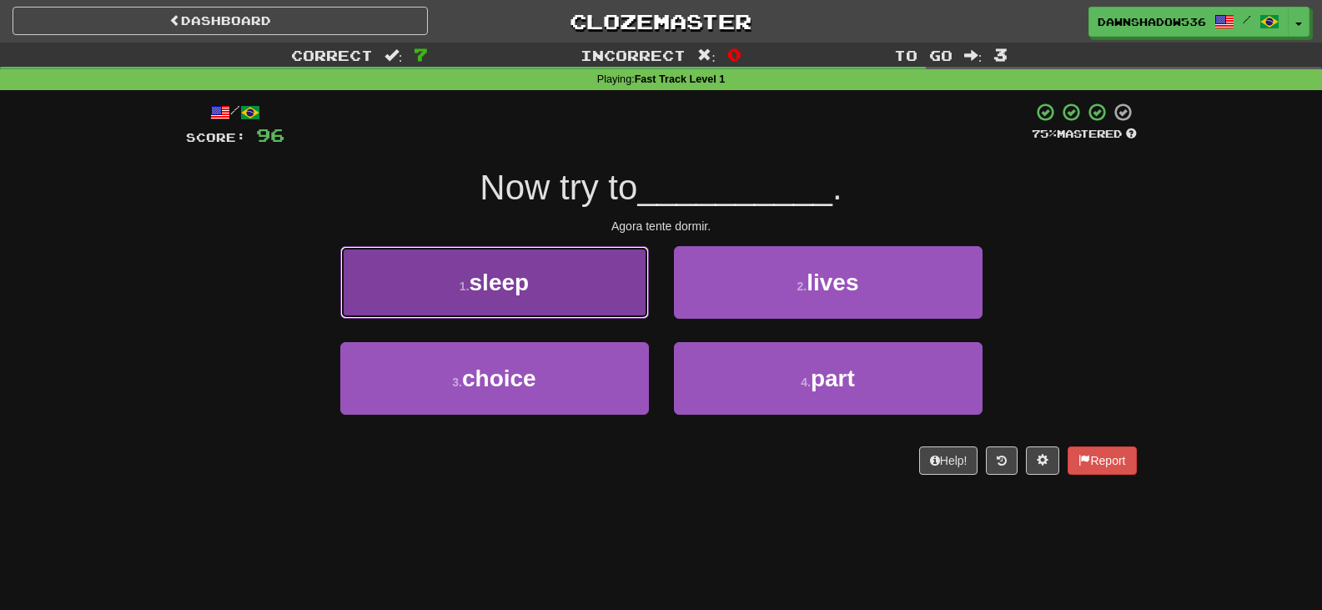
click at [619, 311] on button "1 . sleep" at bounding box center [494, 282] width 309 height 73
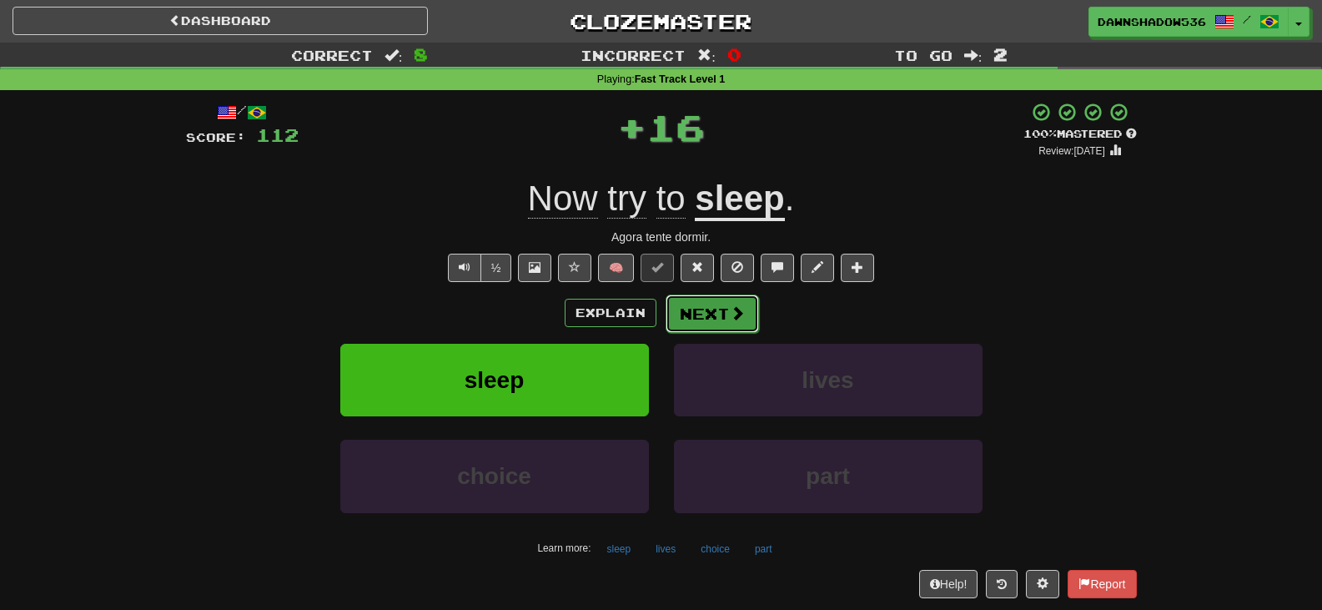
click at [713, 314] on button "Next" at bounding box center [712, 314] width 93 height 38
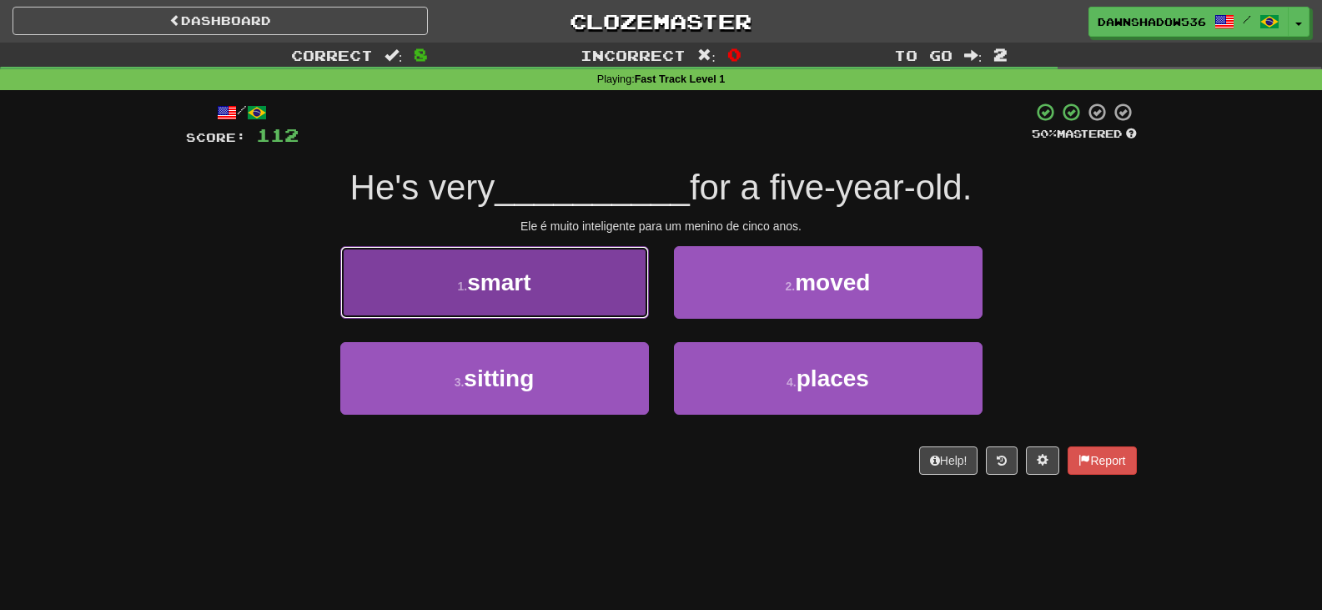
click at [617, 306] on button "1 . smart" at bounding box center [494, 282] width 309 height 73
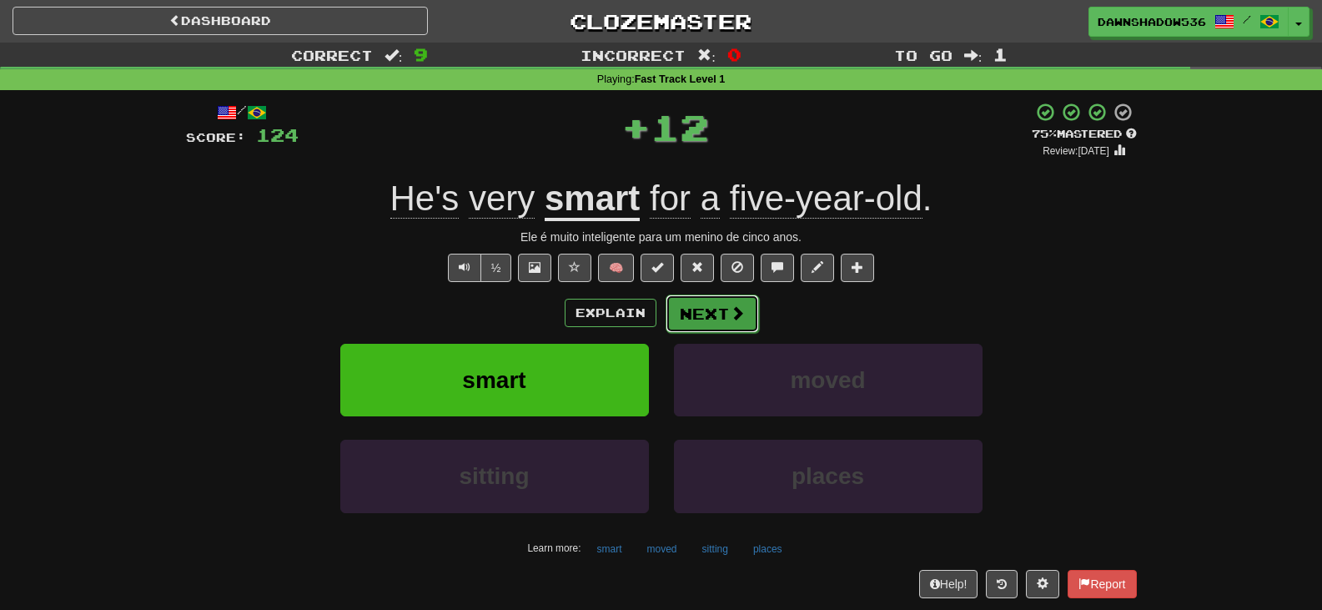
click at [707, 306] on button "Next" at bounding box center [712, 314] width 93 height 38
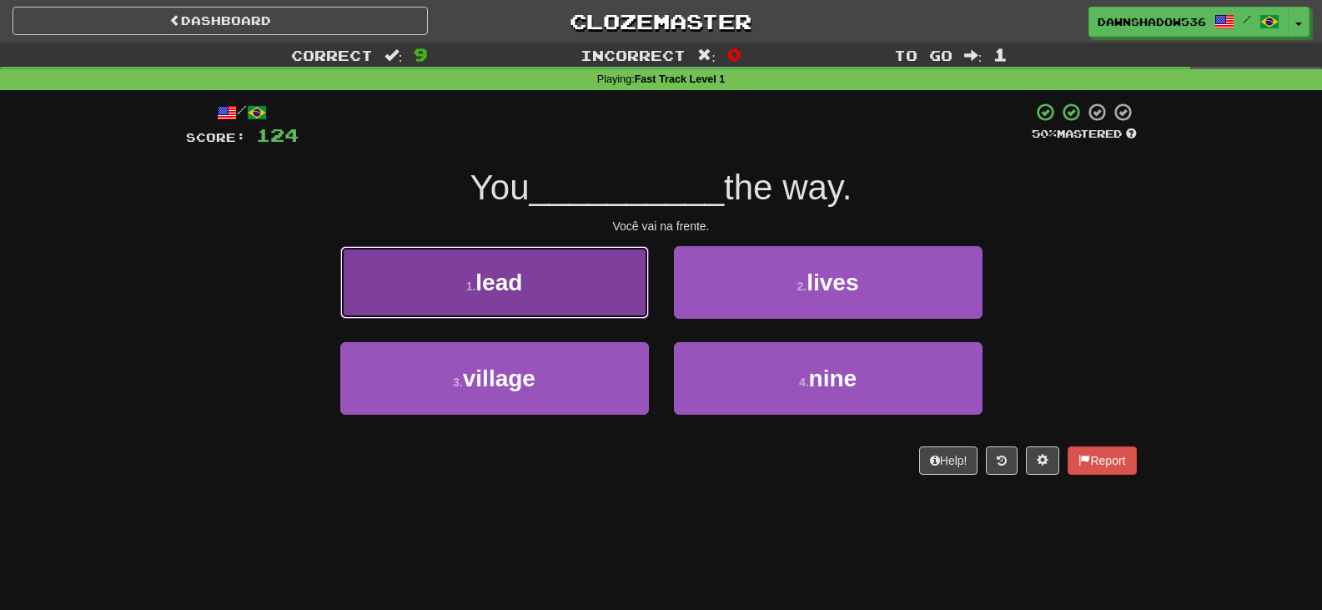
click at [592, 308] on button "1 . lead" at bounding box center [494, 282] width 309 height 73
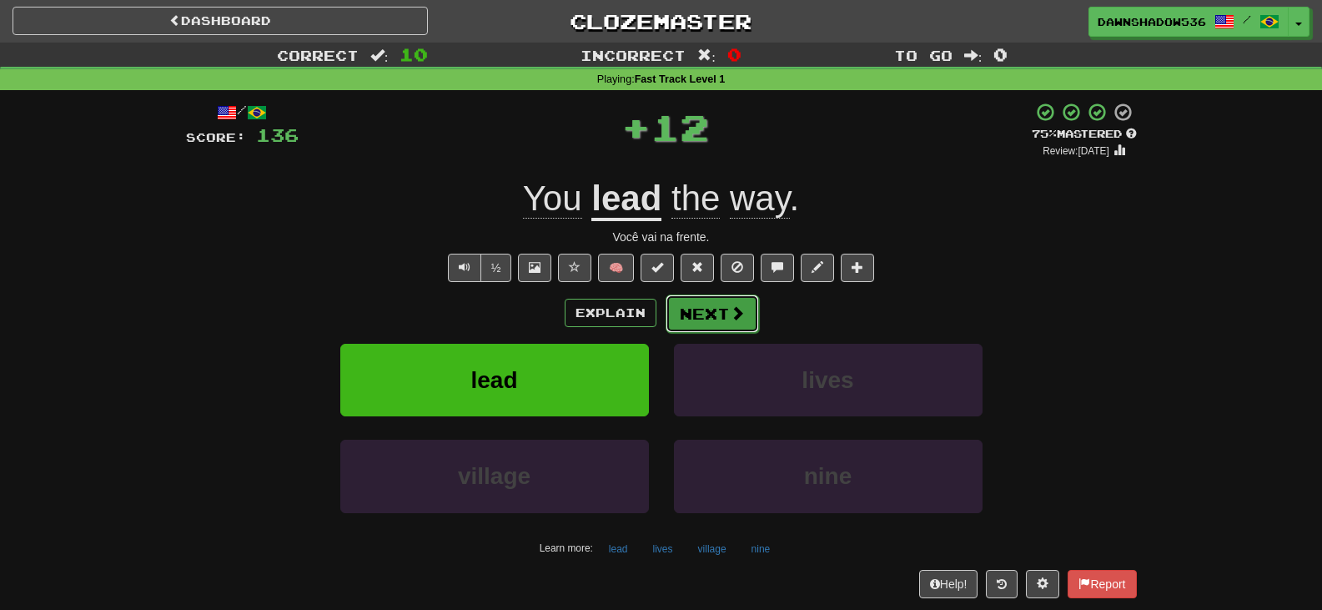
click at [686, 322] on button "Next" at bounding box center [712, 314] width 93 height 38
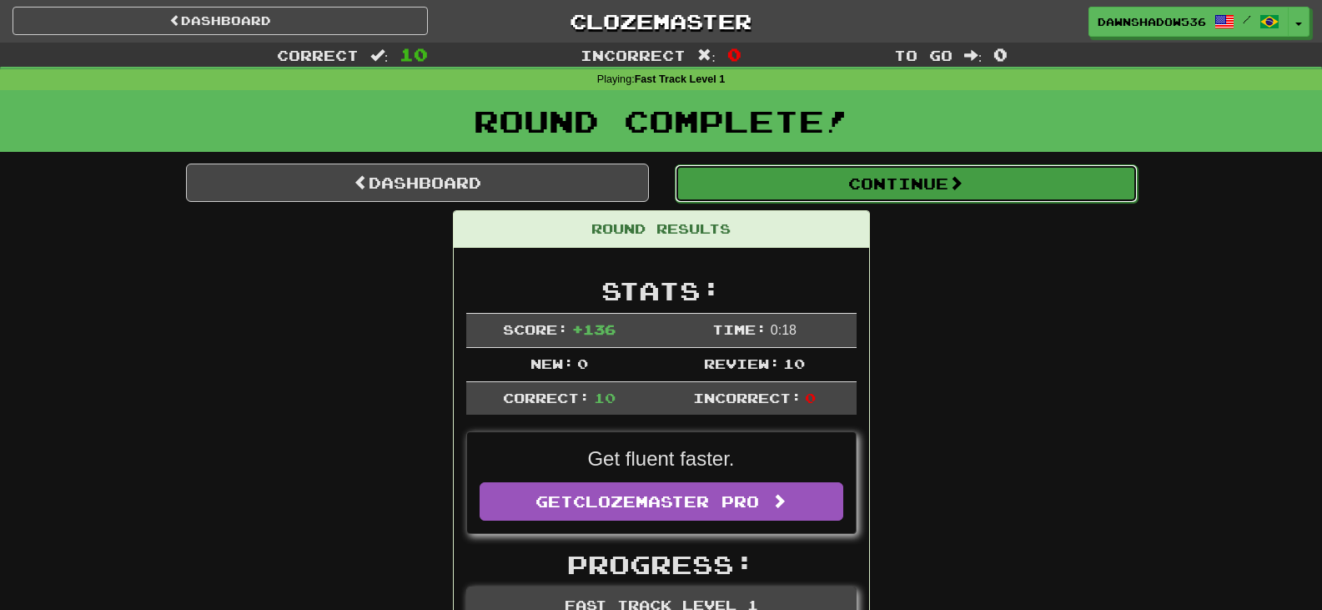
click at [739, 189] on button "Continue" at bounding box center [906, 183] width 463 height 38
